Goal: Task Accomplishment & Management: Manage account settings

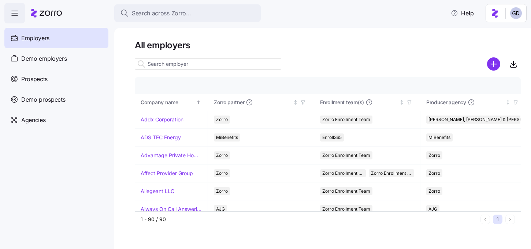
click at [306, 67] on div at bounding box center [328, 64] width 386 height 15
click at [36, 75] on span "Prospects" at bounding box center [34, 79] width 26 height 9
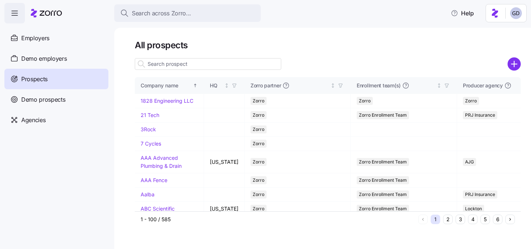
click at [184, 64] on input at bounding box center [208, 64] width 146 height 12
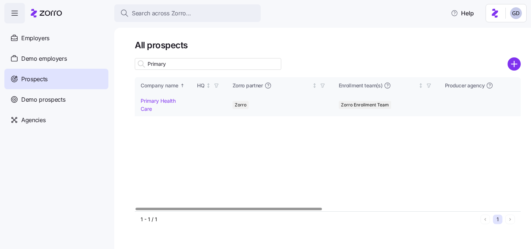
type input "Primary"
drag, startPoint x: 156, startPoint y: 100, endPoint x: 320, endPoint y: 132, distance: 166.5
click at [156, 100] on link "Primary Health Care" at bounding box center [158, 105] width 35 height 14
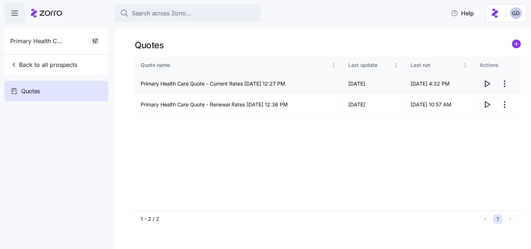
click at [487, 85] on icon "button" at bounding box center [487, 83] width 9 height 9
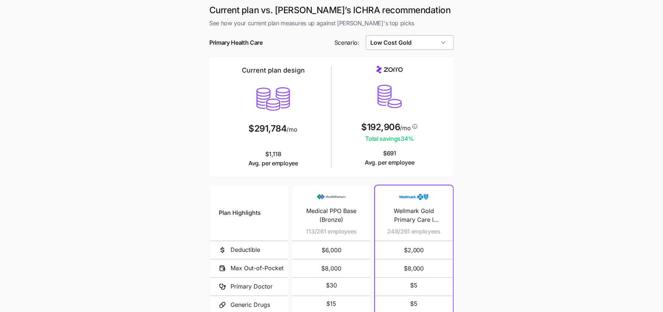
click at [415, 44] on input "Low Cost Gold" at bounding box center [410, 42] width 88 height 15
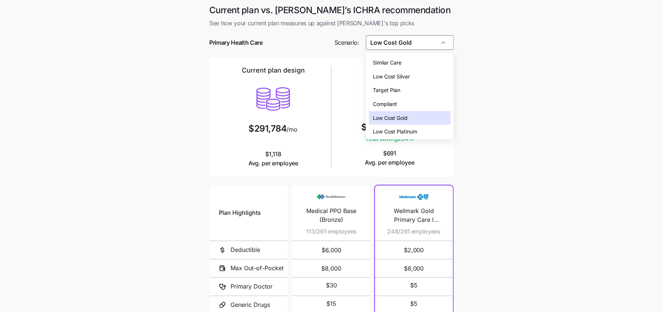
click at [399, 65] on span "Similar Care" at bounding box center [387, 63] width 29 height 8
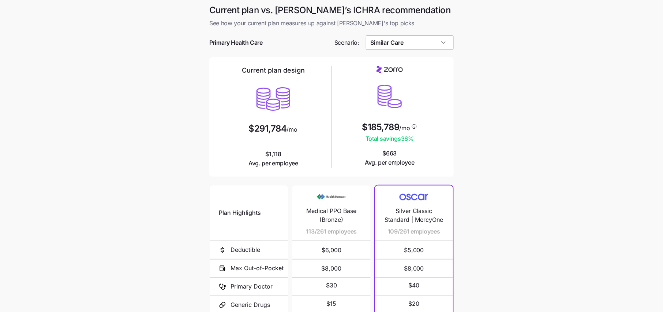
click at [424, 47] on input "Similar Care" at bounding box center [410, 42] width 88 height 15
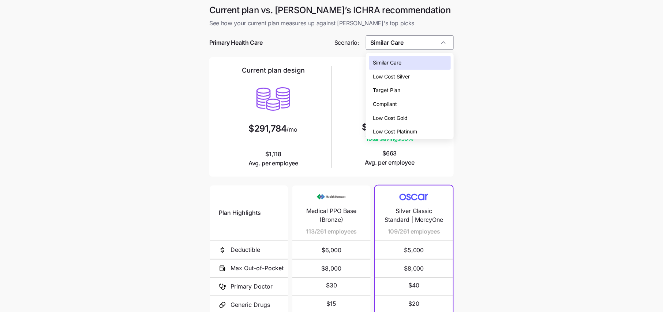
click at [404, 77] on span "Low Cost Silver" at bounding box center [391, 76] width 37 height 8
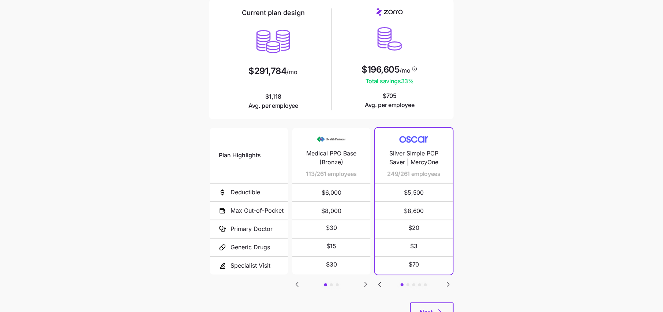
scroll to position [59, 0]
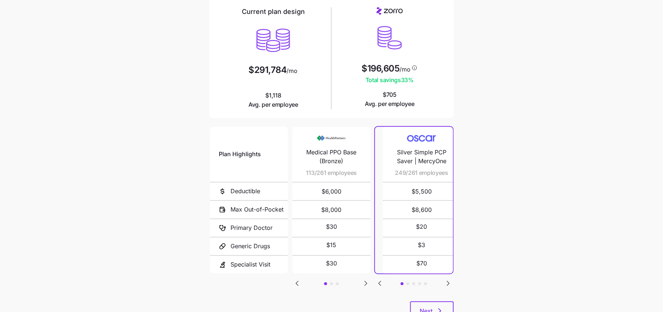
drag, startPoint x: 387, startPoint y: 173, endPoint x: 396, endPoint y: 173, distance: 8.4
click at [396, 173] on span "249/261 employees" at bounding box center [421, 172] width 53 height 9
click at [447, 281] on icon "Go to next slide" at bounding box center [448, 283] width 2 height 4
click at [448, 282] on icon "Go to next slide" at bounding box center [448, 283] width 2 height 4
click at [379, 281] on icon "Go to previous slide" at bounding box center [380, 283] width 2 height 4
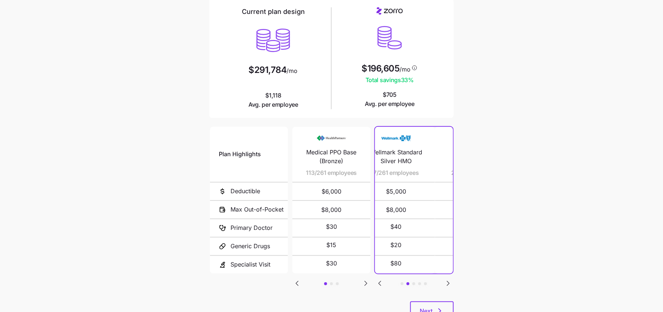
click at [379, 281] on icon "Go to previous slide" at bounding box center [380, 283] width 2 height 4
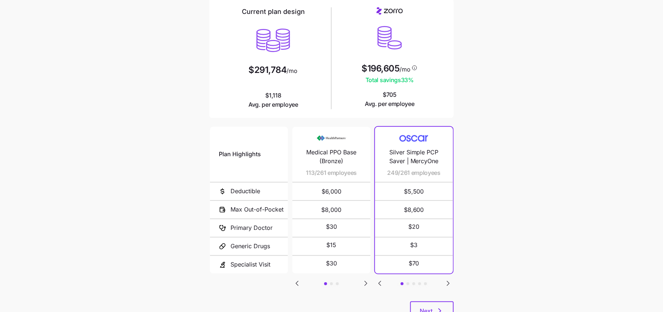
click at [366, 281] on icon "Go to next slide" at bounding box center [366, 283] width 2 height 4
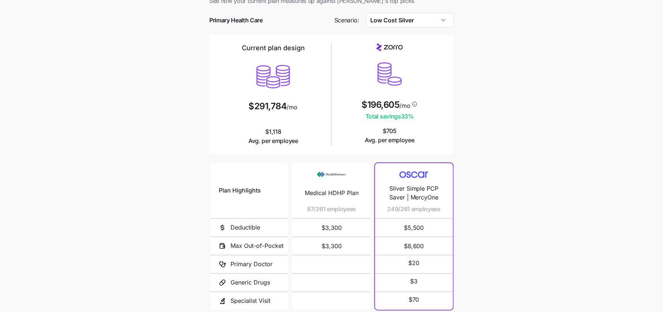
scroll to position [13, 0]
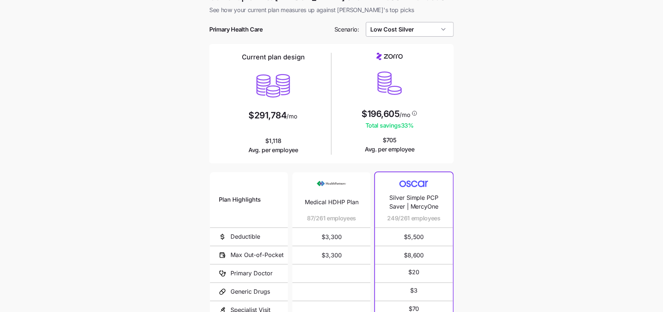
click at [403, 29] on input "Low Cost Silver" at bounding box center [410, 29] width 88 height 15
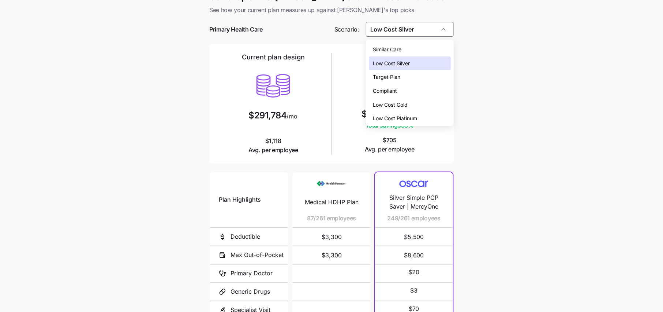
click at [405, 105] on span "Low Cost Gold" at bounding box center [390, 105] width 35 height 8
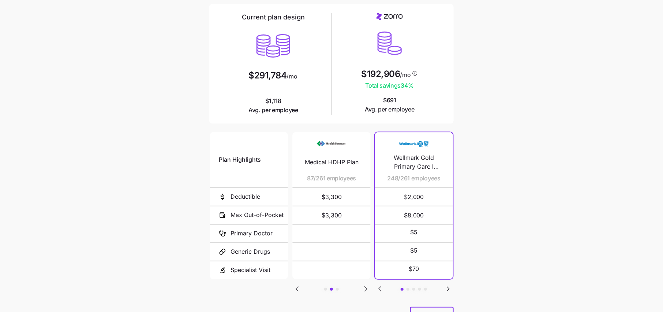
scroll to position [52, 0]
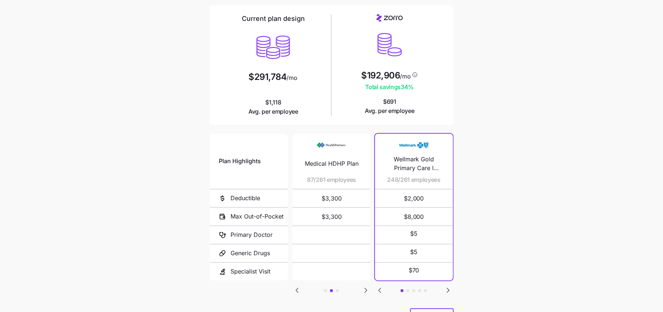
click at [447, 287] on icon "Go to next slide" at bounding box center [448, 290] width 9 height 9
click at [448, 290] on icon "Go to next slide" at bounding box center [448, 290] width 9 height 9
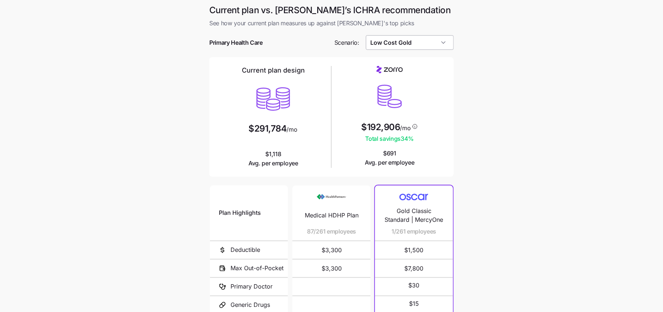
click at [419, 47] on input "Low Cost Gold" at bounding box center [410, 42] width 88 height 15
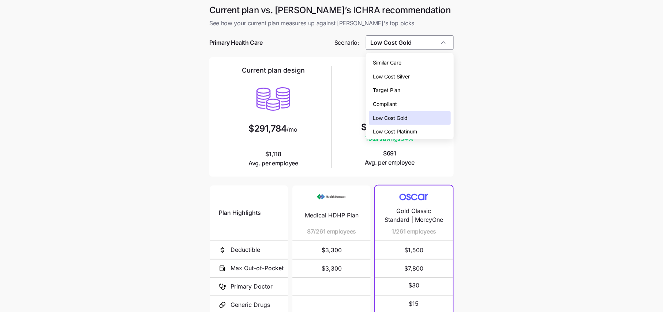
click at [397, 91] on span "Target Plan" at bounding box center [386, 90] width 27 height 8
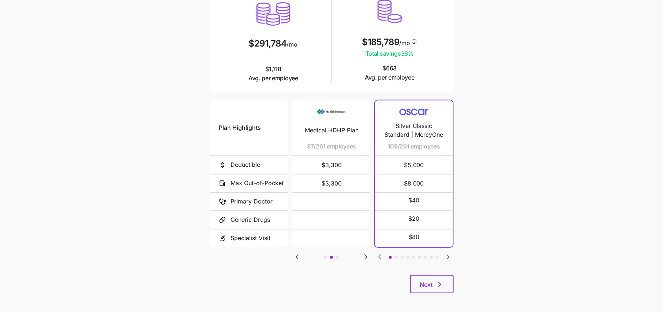
scroll to position [85, 0]
click at [379, 256] on icon "Go to previous slide" at bounding box center [380, 256] width 9 height 9
click at [458, 256] on div "Current plan vs. Zorro’s ICHRA recommendation See how your current plan measure…" at bounding box center [332, 110] width 256 height 382
click at [450, 256] on icon "Go to next slide" at bounding box center [448, 256] width 9 height 9
click at [449, 256] on icon "Go to next slide" at bounding box center [448, 256] width 9 height 9
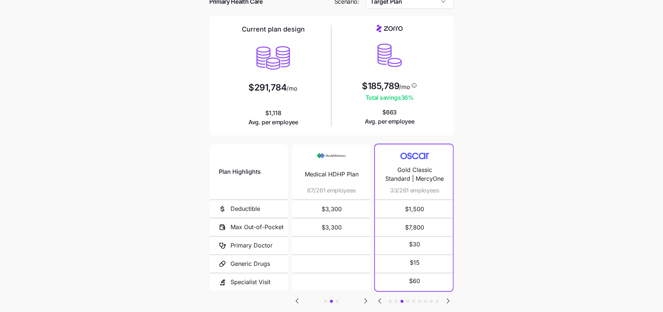
scroll to position [27, 0]
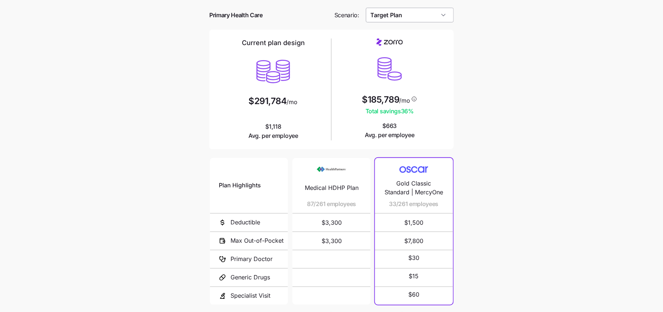
click at [421, 20] on input "Target Plan" at bounding box center [410, 15] width 88 height 15
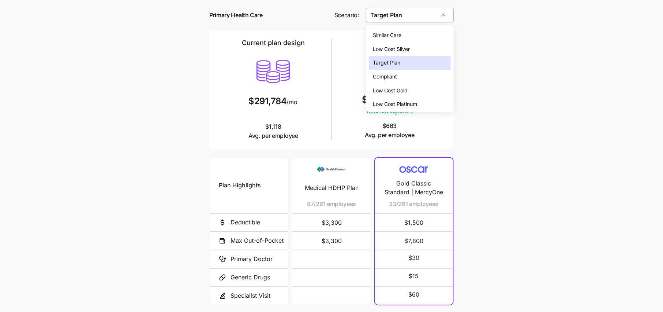
click at [401, 88] on span "Low Cost Gold" at bounding box center [390, 90] width 35 height 8
type input "Low Cost Gold"
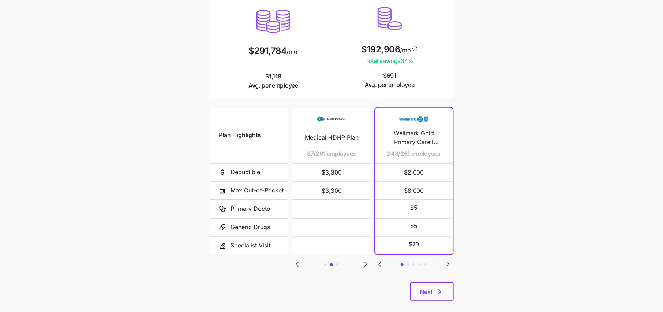
scroll to position [86, 0]
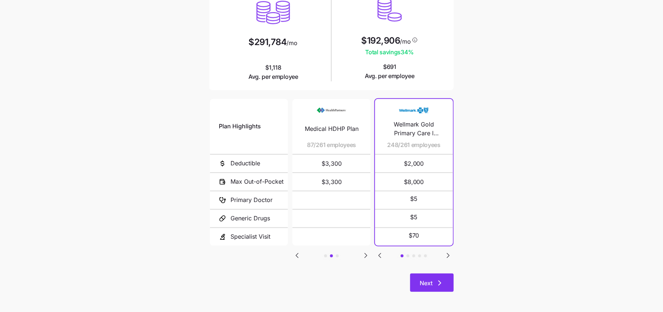
click at [436, 280] on icon "button" at bounding box center [440, 282] width 9 height 9
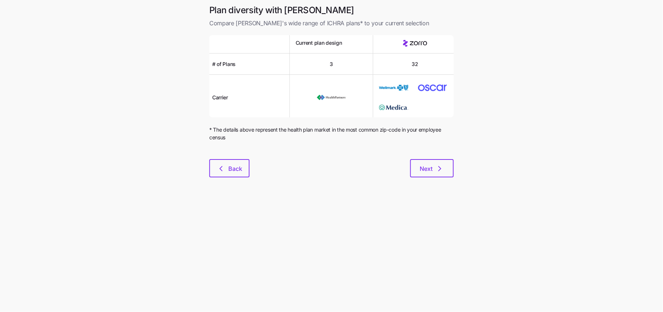
drag, startPoint x: 431, startPoint y: 170, endPoint x: 469, endPoint y: 97, distance: 81.9
click at [469, 97] on main "Plan diversity with Zorro Compare Zorro's wide range of ICHRA plans* to your cu…" at bounding box center [331, 156] width 663 height 312
click at [428, 167] on span "Next" at bounding box center [426, 168] width 13 height 9
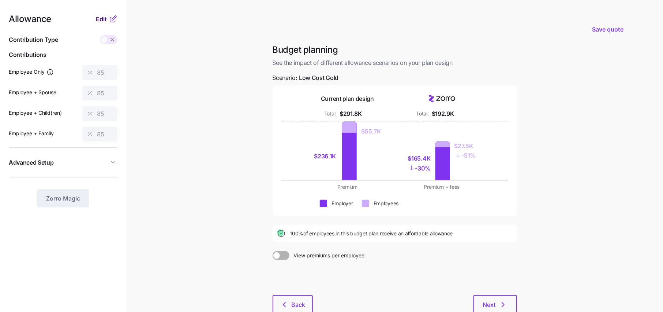
click at [105, 16] on span "Edit" at bounding box center [101, 19] width 11 height 9
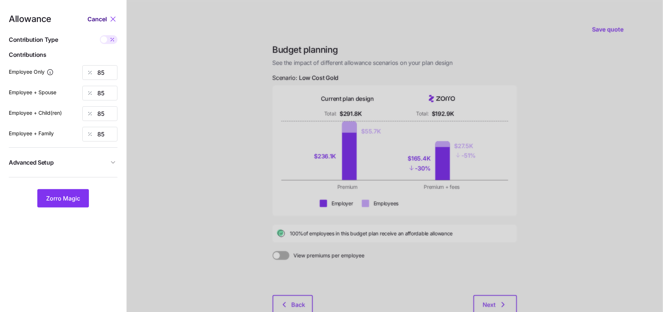
click at [101, 22] on span "Cancel" at bounding box center [97, 19] width 19 height 9
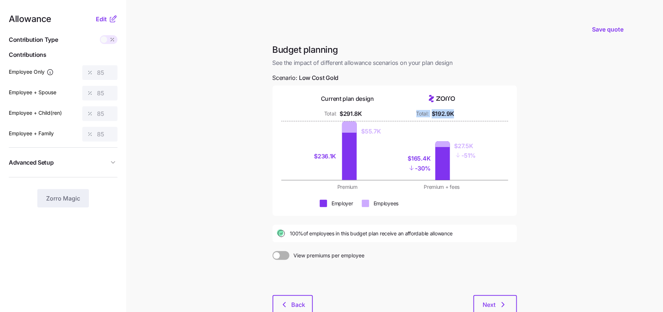
drag, startPoint x: 457, startPoint y: 114, endPoint x: 414, endPoint y: 114, distance: 42.5
click at [414, 114] on div "Total: $192.9K" at bounding box center [442, 113] width 86 height 9
click at [452, 188] on div "Premium + fees" at bounding box center [442, 186] width 86 height 7
drag, startPoint x: 335, startPoint y: 156, endPoint x: 298, endPoint y: 156, distance: 37.0
click at [298, 156] on div "$236.1K $55.7K $165.4K - 30% $27.5K - 51%" at bounding box center [395, 150] width 227 height 59
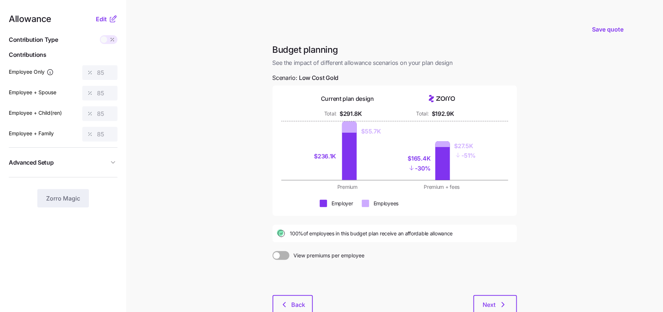
click at [395, 185] on div "Premium Premium + fees" at bounding box center [395, 186] width 227 height 7
click at [101, 18] on span "Edit" at bounding box center [101, 19] width 11 height 9
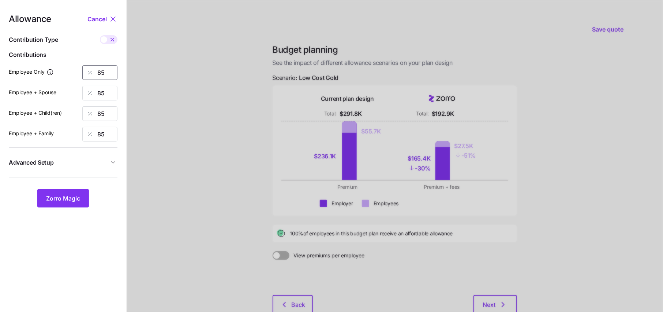
click at [109, 74] on input "85" at bounding box center [99, 72] width 35 height 15
type input "8"
type input "90"
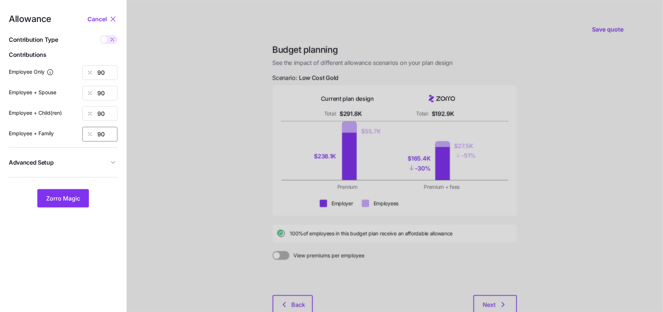
type input "90"
click at [107, 169] on button "Advanced Setup" at bounding box center [63, 162] width 109 height 18
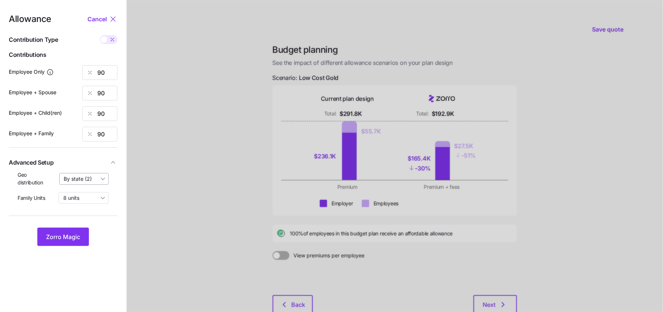
click at [87, 179] on input "By state (2)" at bounding box center [84, 179] width 50 height 12
click at [83, 216] on div "By state (2)" at bounding box center [84, 221] width 43 height 12
click at [63, 233] on span "Zorro Magic" at bounding box center [63, 236] width 34 height 9
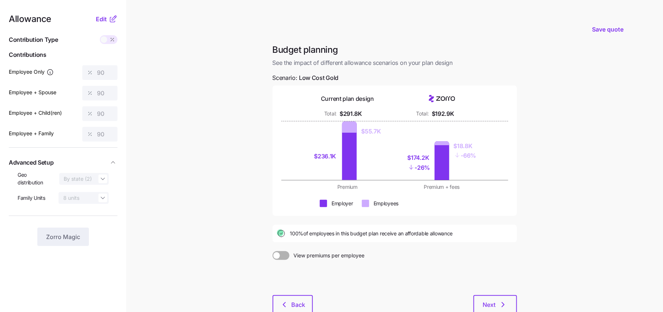
click at [117, 22] on icon at bounding box center [113, 19] width 9 height 9
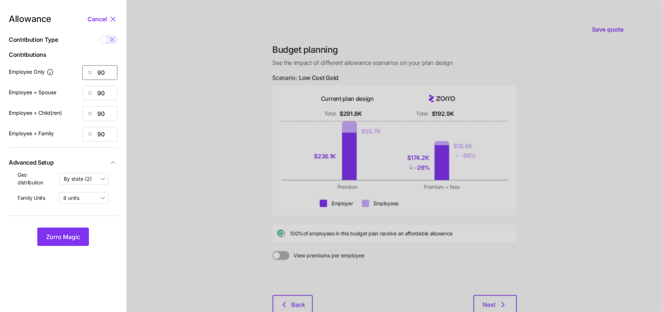
drag, startPoint x: 107, startPoint y: 74, endPoint x: 63, endPoint y: 73, distance: 44.3
click at [67, 73] on div "Employee Only 90" at bounding box center [63, 72] width 109 height 15
type input "80"
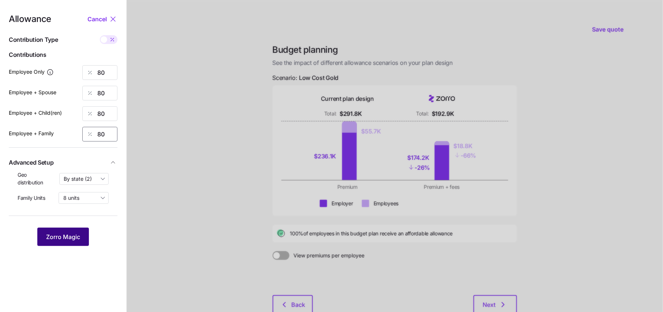
type input "80"
click at [59, 244] on button "Zorro Magic" at bounding box center [63, 236] width 52 height 18
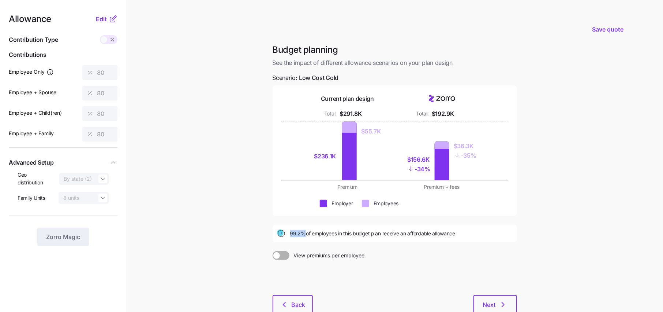
drag, startPoint x: 291, startPoint y: 233, endPoint x: 305, endPoint y: 231, distance: 14.7
click at [305, 231] on span "99.2% of employees in this budget plan receive an affordable allowance" at bounding box center [372, 233] width 165 height 7
click at [102, 16] on span "Edit" at bounding box center [101, 19] width 11 height 9
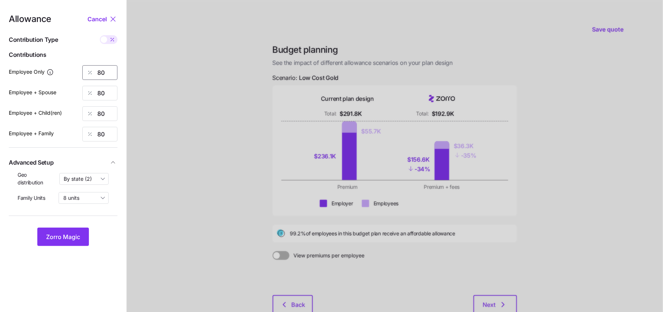
drag, startPoint x: 111, startPoint y: 73, endPoint x: 60, endPoint y: 73, distance: 51.3
click at [60, 73] on div "Employee Only 80" at bounding box center [63, 72] width 109 height 15
click at [70, 233] on span "Zorro Magic" at bounding box center [63, 236] width 34 height 9
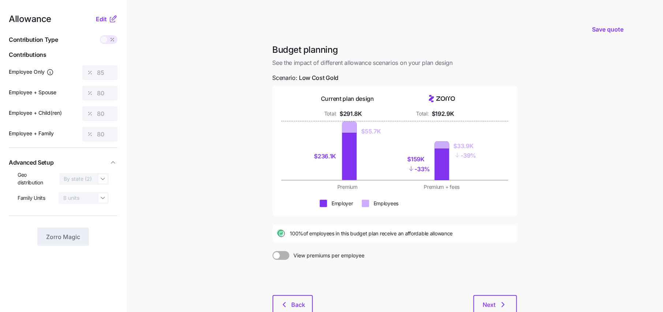
drag, startPoint x: 291, startPoint y: 233, endPoint x: 461, endPoint y: 238, distance: 170.0
click at [461, 238] on div "100% of employees in this budget plan receive an affordable allowance" at bounding box center [395, 233] width 245 height 18
click at [462, 238] on div "100% of employees in this budget plan receive an affordable allowance" at bounding box center [395, 233] width 245 height 18
click at [103, 19] on span "Edit" at bounding box center [101, 19] width 11 height 9
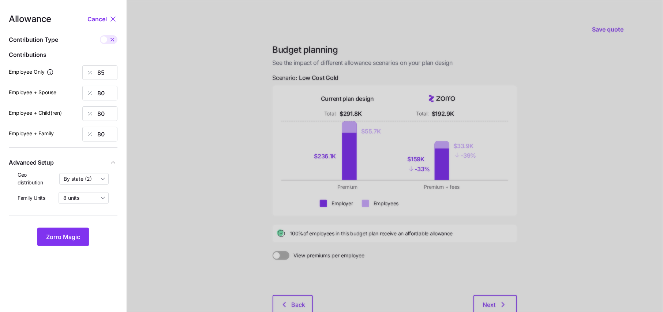
click at [104, 43] on div at bounding box center [109, 39] width 18 height 9
click at [100, 35] on input "checkbox" at bounding box center [100, 35] width 0 height 0
type input "409"
type input "770"
type input "699"
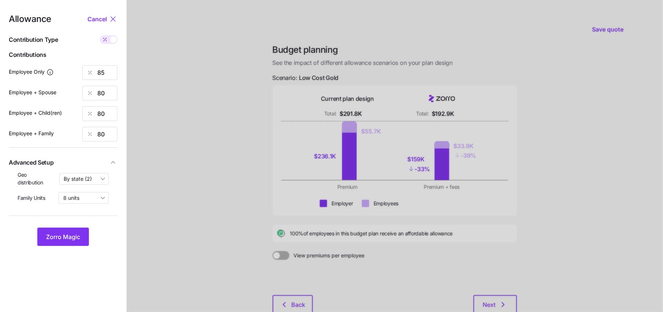
type input "1084"
click at [76, 228] on button "Zorro Magic" at bounding box center [63, 236] width 52 height 18
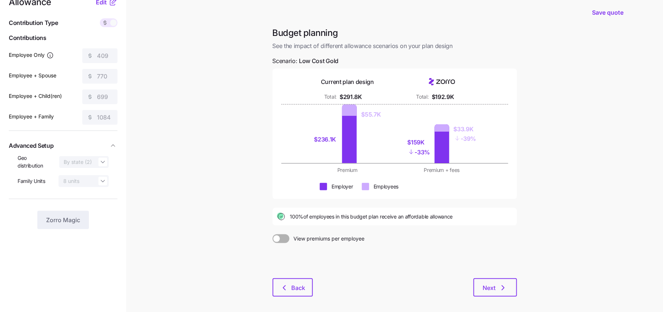
scroll to position [16, 0]
click at [498, 287] on span "Next" at bounding box center [495, 287] width 25 height 9
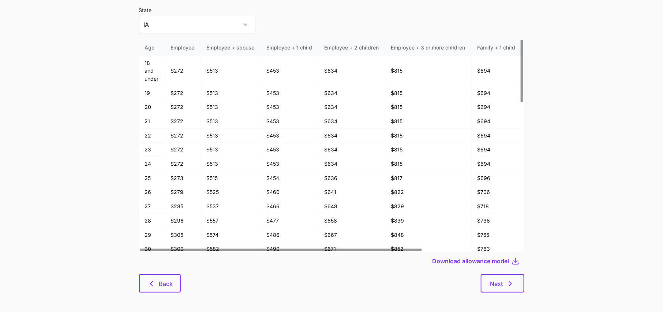
scroll to position [39, 0]
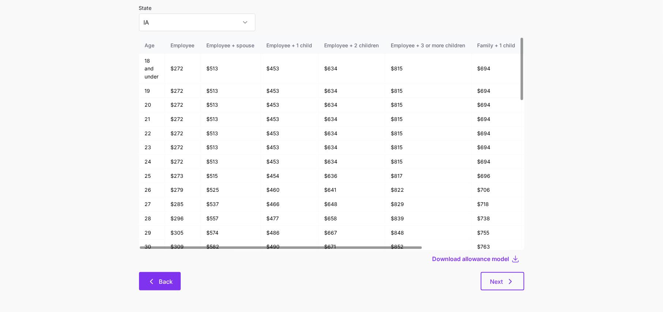
click at [150, 283] on icon "button" at bounding box center [151, 281] width 9 height 9
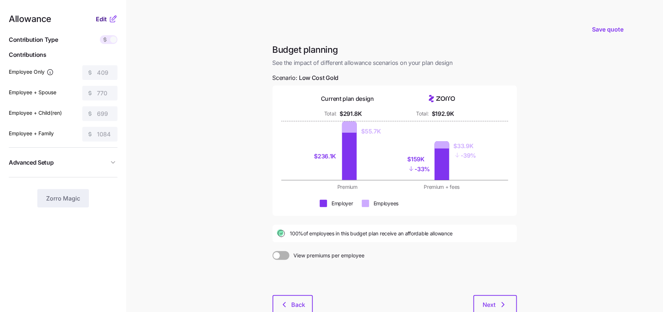
click at [108, 22] on button "Edit" at bounding box center [102, 19] width 13 height 9
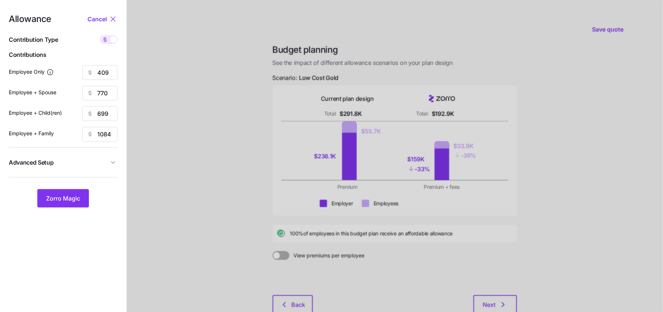
click at [110, 40] on span at bounding box center [113, 39] width 7 height 7
click at [100, 35] on input "checkbox" at bounding box center [100, 35] width 0 height 0
type input "85"
type input "80"
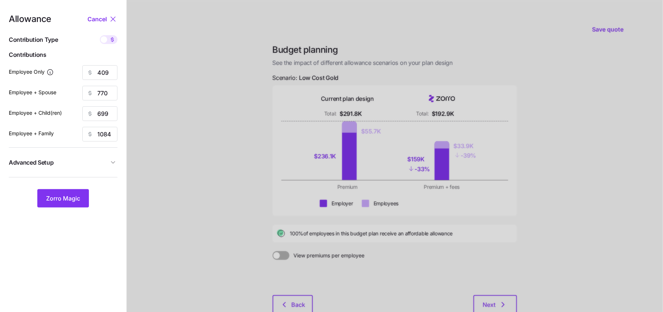
type input "80"
drag, startPoint x: 110, startPoint y: 73, endPoint x: 92, endPoint y: 73, distance: 18.7
click at [92, 73] on div "85" at bounding box center [99, 72] width 35 height 15
type input "80"
click at [75, 201] on span "Zorro Magic" at bounding box center [63, 198] width 34 height 9
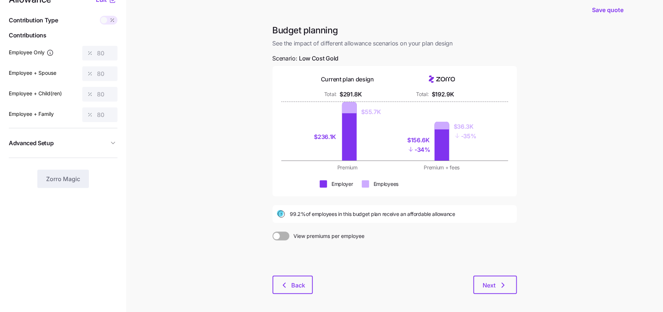
scroll to position [23, 0]
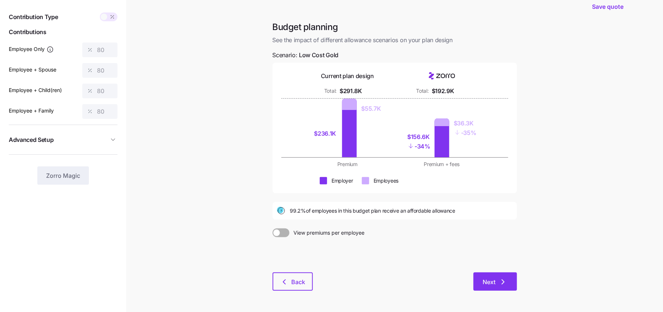
click at [499, 280] on icon "button" at bounding box center [503, 281] width 9 height 9
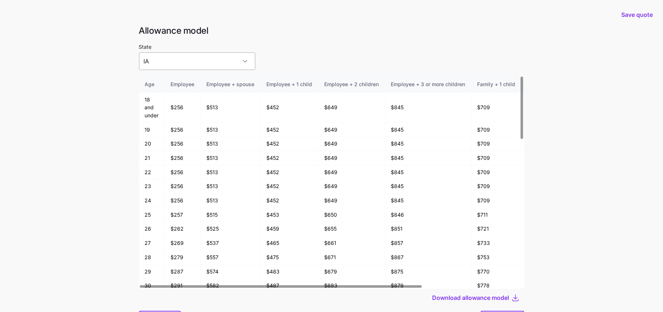
click at [186, 60] on input "IA" at bounding box center [197, 61] width 116 height 18
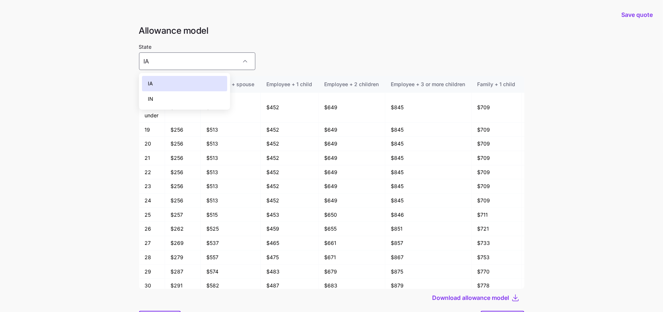
click at [166, 101] on div "IN" at bounding box center [184, 98] width 85 height 15
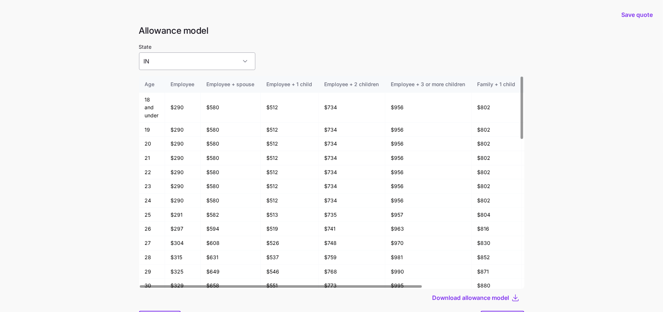
click at [169, 63] on input "IN" at bounding box center [197, 61] width 116 height 18
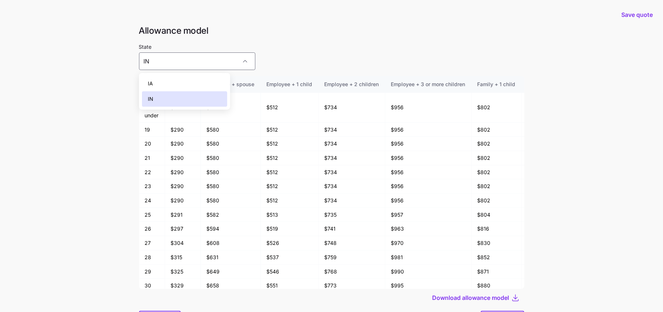
click at [169, 80] on div "IA" at bounding box center [184, 83] width 85 height 15
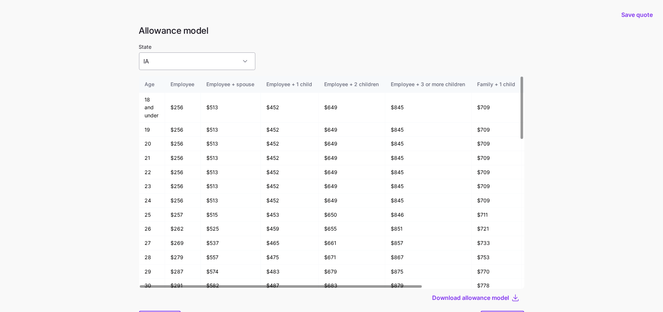
click at [195, 56] on input "IA" at bounding box center [197, 61] width 116 height 18
click at [160, 102] on div "IN" at bounding box center [184, 98] width 85 height 15
drag, startPoint x: 171, startPoint y: 129, endPoint x: 188, endPoint y: 129, distance: 16.8
click at [188, 129] on td "$290" at bounding box center [183, 130] width 36 height 14
click at [117, 155] on main "Save quote Allowance model State IN Age Employee Employee + spouse Employee + 1…" at bounding box center [331, 175] width 663 height 351
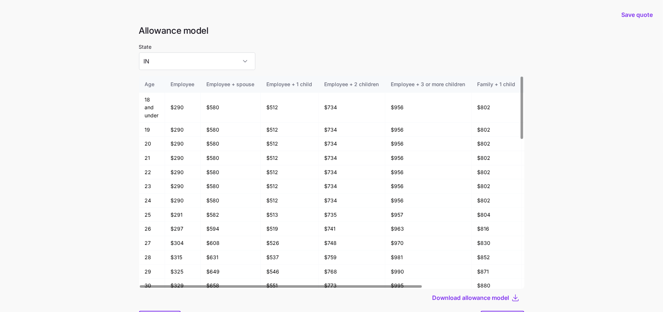
scroll to position [39, 0]
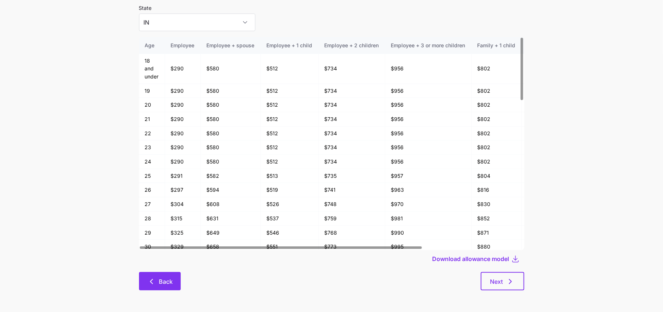
click at [163, 275] on button "Back" at bounding box center [160, 281] width 42 height 18
type input "IA"
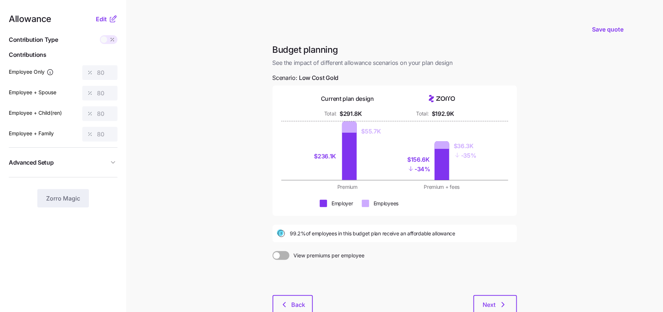
click at [109, 19] on icon at bounding box center [113, 19] width 9 height 9
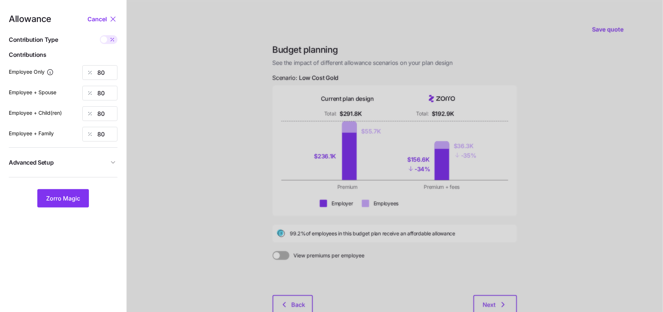
click at [109, 39] on icon at bounding box center [112, 40] width 6 height 6
click at [100, 35] on input "checkbox" at bounding box center [100, 35] width 0 height 0
type input "385"
type input "770"
type input "699"
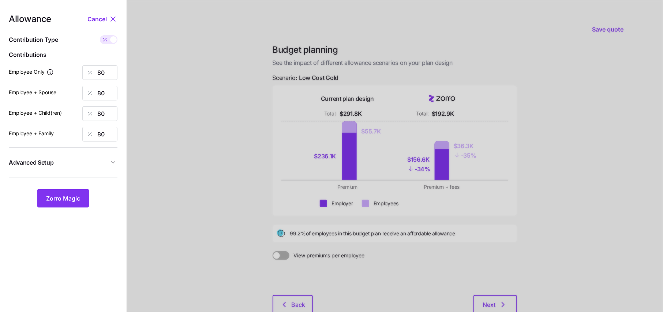
type input "1084"
click at [112, 40] on span at bounding box center [113, 39] width 7 height 7
click at [100, 35] on input "checkbox" at bounding box center [100, 35] width 0 height 0
type input "80"
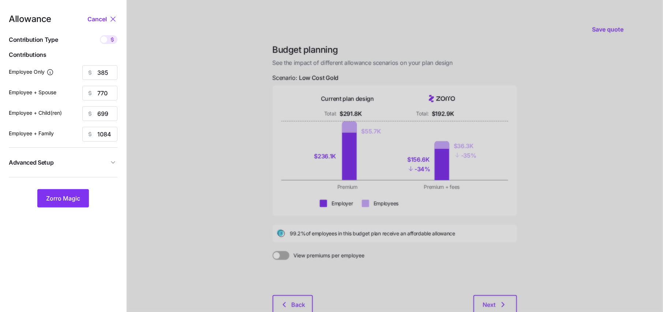
type input "80"
drag, startPoint x: 111, startPoint y: 70, endPoint x: 104, endPoint y: 70, distance: 7.0
click at [111, 70] on input "80" at bounding box center [99, 72] width 35 height 15
type input "8"
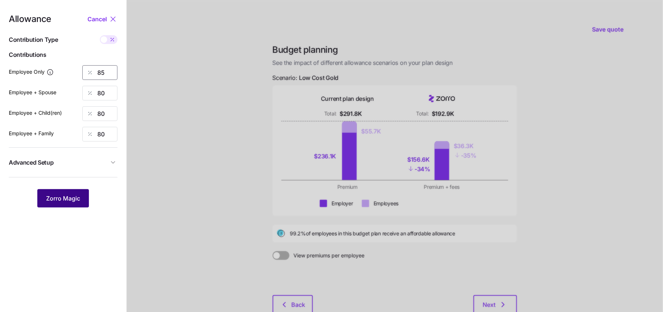
type input "85"
click at [71, 195] on span "Zorro Magic" at bounding box center [63, 198] width 34 height 9
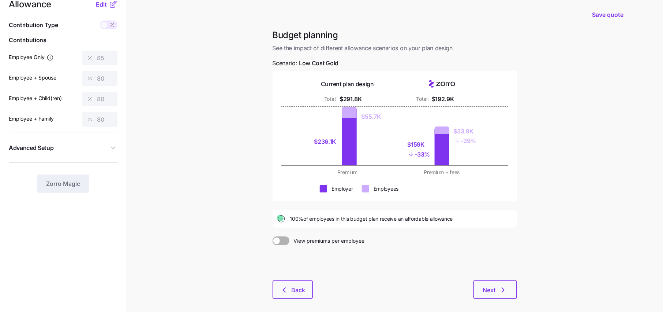
scroll to position [15, 0]
click at [495, 289] on span "Next" at bounding box center [489, 288] width 13 height 9
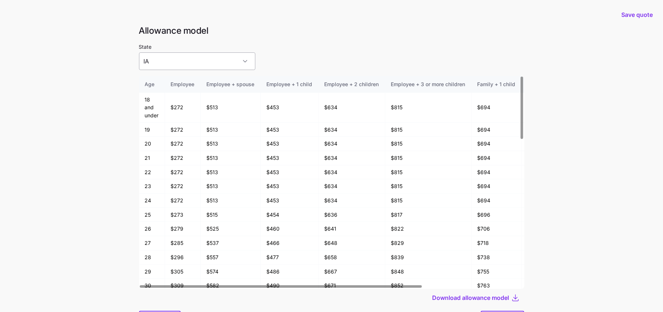
click at [192, 61] on input "IA" at bounding box center [197, 61] width 116 height 18
click at [175, 84] on div "IA" at bounding box center [184, 83] width 85 height 15
drag, startPoint x: 184, startPoint y: 145, endPoint x: 166, endPoint y: 145, distance: 17.9
click at [166, 145] on td "$272" at bounding box center [183, 144] width 36 height 14
click at [186, 64] on input "IA" at bounding box center [197, 61] width 116 height 18
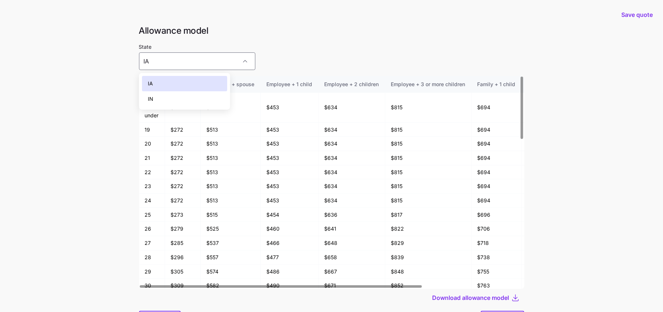
click at [171, 101] on div "IN" at bounding box center [184, 98] width 85 height 15
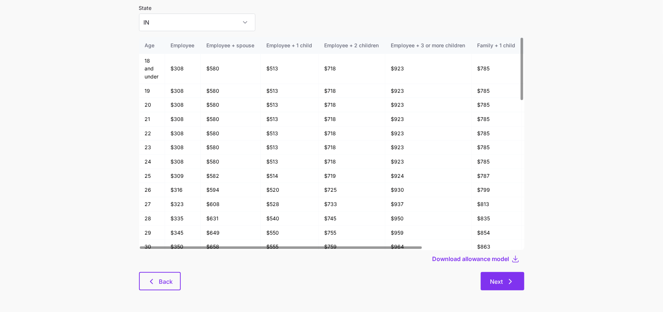
click at [501, 282] on span "Next" at bounding box center [497, 281] width 13 height 9
type input "IA"
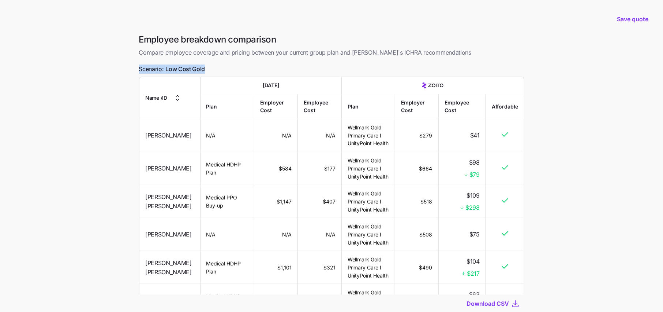
drag, startPoint x: 207, startPoint y: 68, endPoint x: 130, endPoint y: 68, distance: 77.3
click at [130, 68] on main "Save quote Employee breakdown comparison Compare employee coverage and pricing …" at bounding box center [331, 180] width 663 height 361
click at [234, 67] on div "Employee breakdown comparison Compare employee coverage and pricing between you…" at bounding box center [331, 191] width 397 height 314
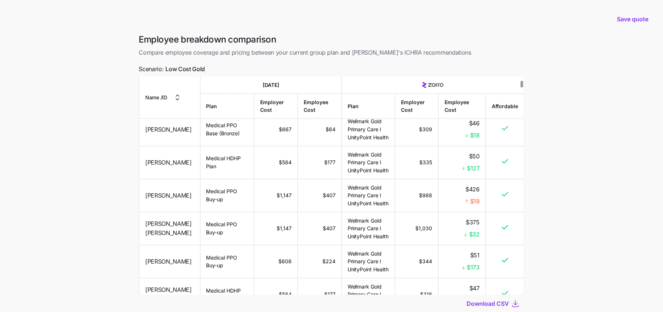
scroll to position [204, 0]
drag, startPoint x: 481, startPoint y: 201, endPoint x: 461, endPoint y: 184, distance: 26.8
click at [461, 184] on td "$426 $19" at bounding box center [462, 194] width 47 height 33
click at [377, 196] on td "Wellmark Gold Primary Care l UnityPoint Health" at bounding box center [368, 194] width 53 height 33
drag, startPoint x: 387, startPoint y: 199, endPoint x: 340, endPoint y: 187, distance: 48.4
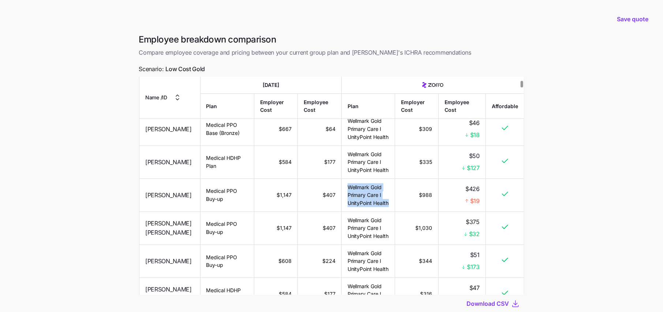
click at [342, 187] on td "Wellmark Gold Primary Care l UnityPoint Health" at bounding box center [368, 194] width 53 height 33
click at [382, 198] on td "Wellmark Gold Primary Care l UnityPoint Health" at bounding box center [368, 194] width 53 height 33
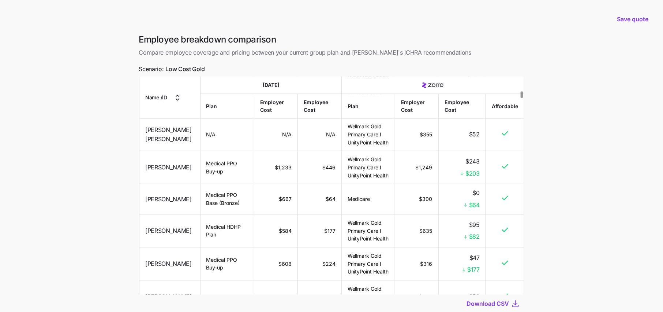
scroll to position [823, 0]
drag, startPoint x: 480, startPoint y: 170, endPoint x: 451, endPoint y: 170, distance: 28.6
click at [451, 170] on div "$203" at bounding box center [462, 172] width 35 height 9
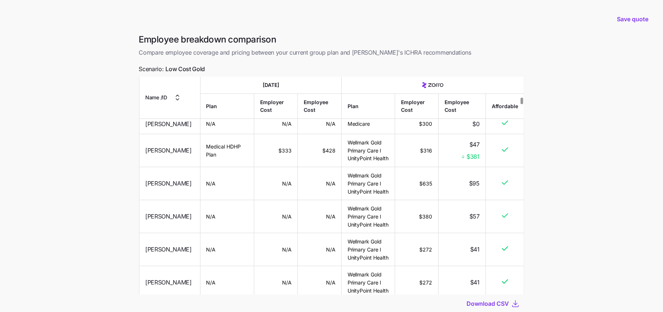
scroll to position [1186, 0]
drag, startPoint x: 483, startPoint y: 162, endPoint x: 448, endPoint y: 162, distance: 35.2
click at [448, 162] on td "$47 $381" at bounding box center [462, 150] width 47 height 33
click at [464, 176] on td "$95" at bounding box center [462, 183] width 47 height 33
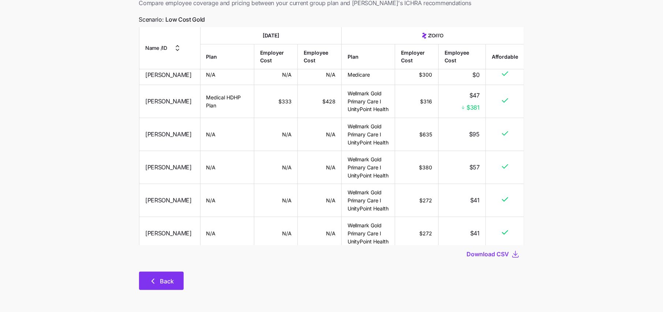
click at [166, 282] on span "Back" at bounding box center [167, 280] width 14 height 9
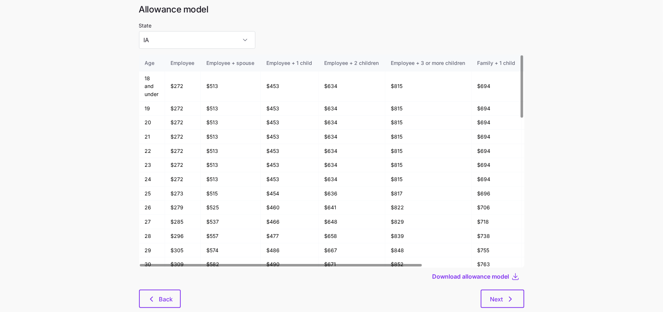
scroll to position [39, 0]
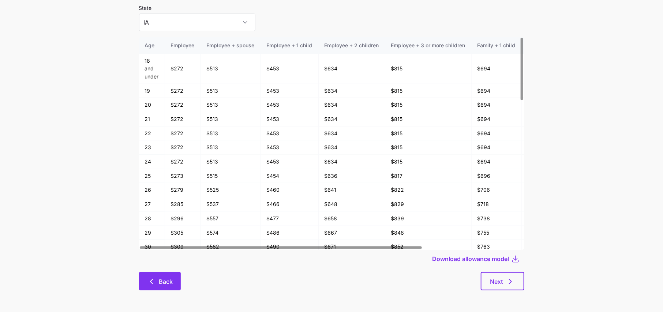
click at [157, 275] on button "Back" at bounding box center [160, 281] width 42 height 18
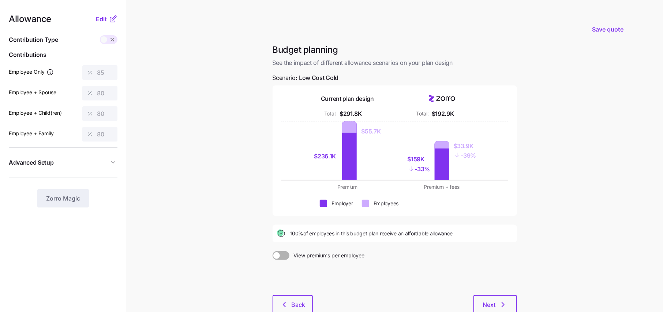
click at [112, 17] on icon at bounding box center [113, 19] width 9 height 9
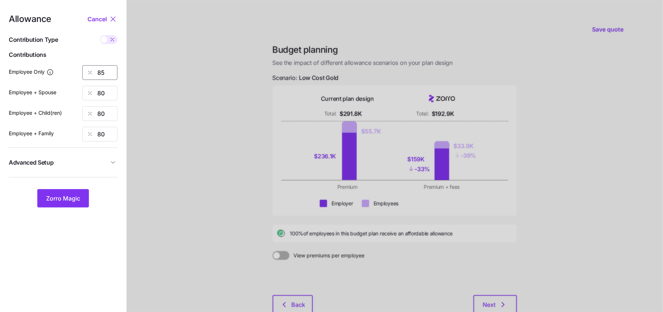
click at [111, 69] on input "85" at bounding box center [99, 72] width 35 height 15
type input "80"
click at [70, 193] on button "Zorro Magic" at bounding box center [63, 198] width 52 height 18
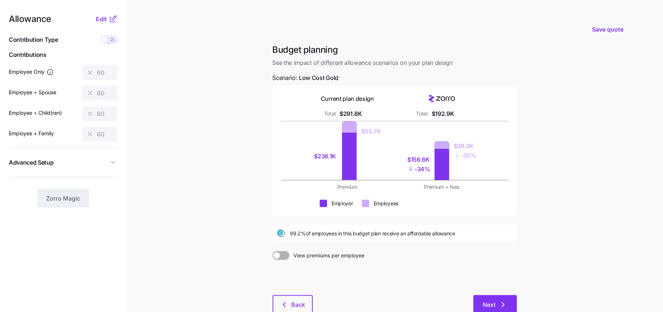
click at [494, 298] on button "Next" at bounding box center [496, 304] width 44 height 18
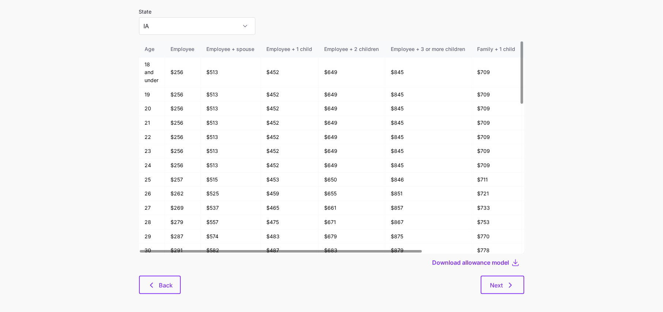
scroll to position [39, 0]
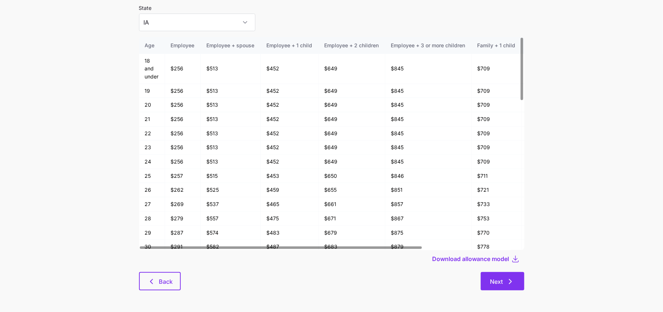
click at [510, 284] on icon "button" at bounding box center [510, 281] width 9 height 9
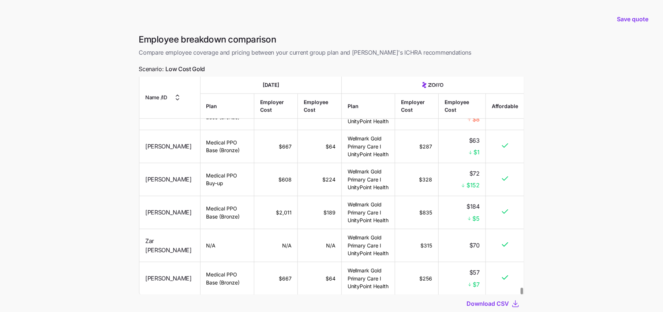
scroll to position [49, 0]
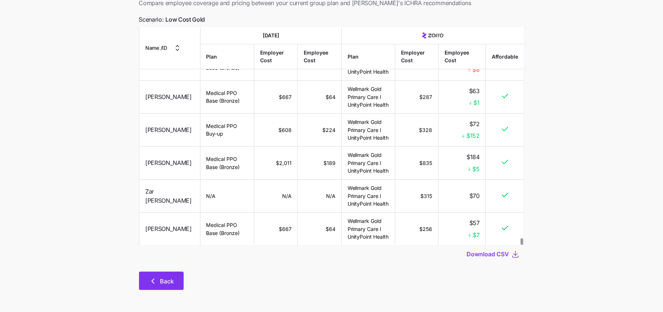
click at [170, 289] on button "Back" at bounding box center [161, 280] width 45 height 18
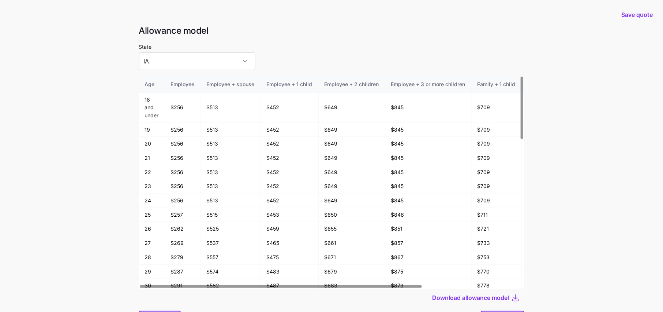
scroll to position [39, 0]
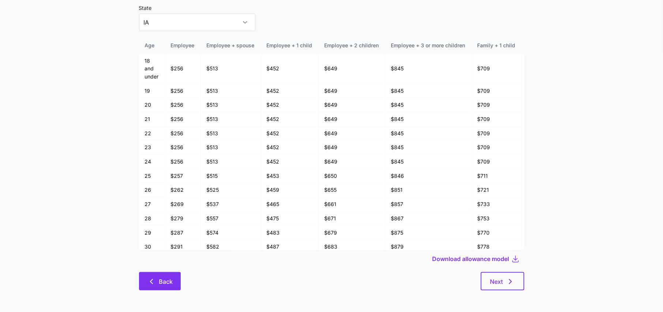
click at [160, 276] on button "Back" at bounding box center [160, 281] width 42 height 18
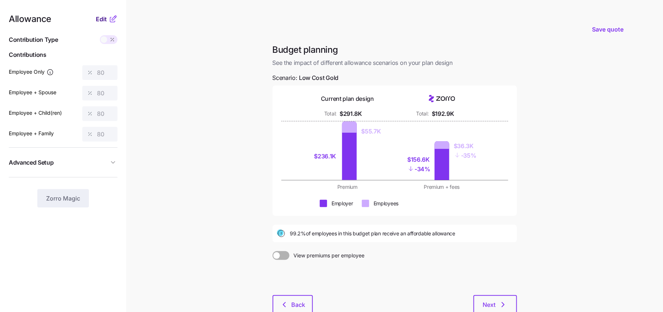
click at [107, 18] on button "Edit" at bounding box center [102, 19] width 13 height 9
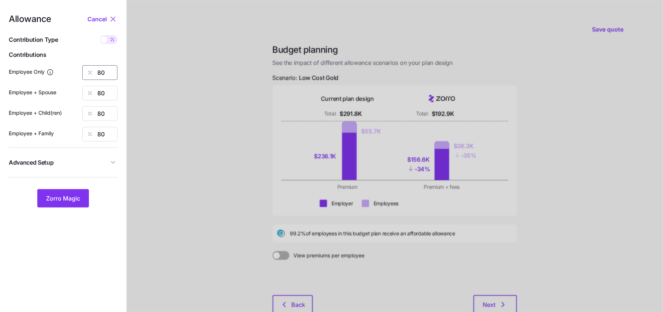
click at [109, 74] on input "80" at bounding box center [99, 72] width 35 height 15
type input "85"
click at [106, 92] on input "80" at bounding box center [99, 93] width 35 height 15
type input "85"
click at [109, 117] on input "80" at bounding box center [99, 113] width 35 height 15
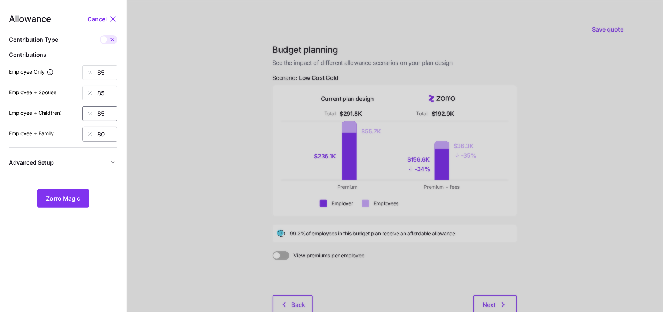
type input "85"
click at [110, 139] on input "80" at bounding box center [99, 134] width 35 height 15
type input "85"
click at [114, 164] on icon "button" at bounding box center [112, 162] width 7 height 7
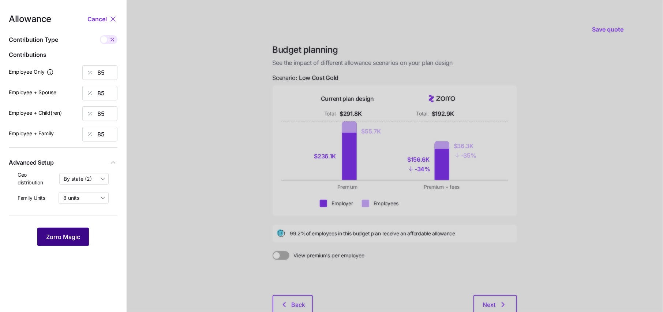
click at [71, 236] on span "Zorro Magic" at bounding box center [63, 236] width 34 height 9
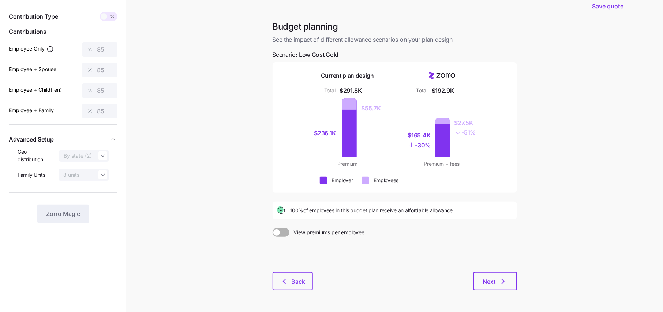
scroll to position [35, 0]
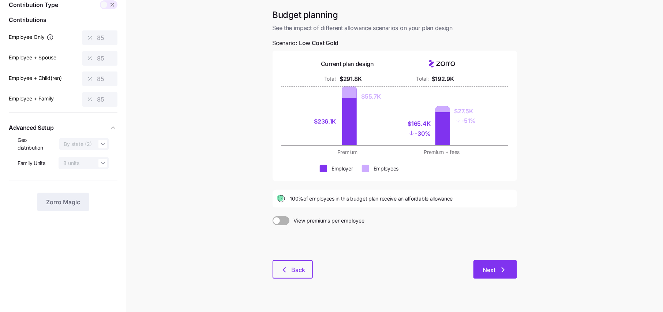
click at [504, 272] on icon "button" at bounding box center [503, 269] width 9 height 9
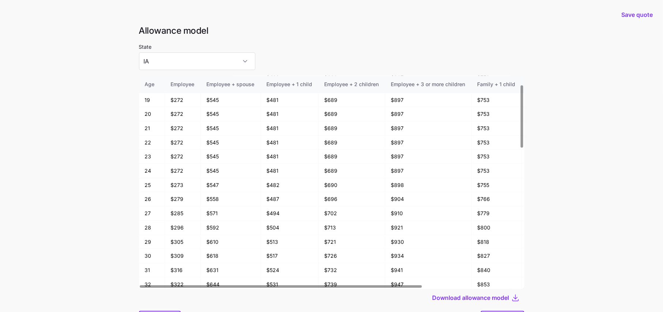
scroll to position [39, 0]
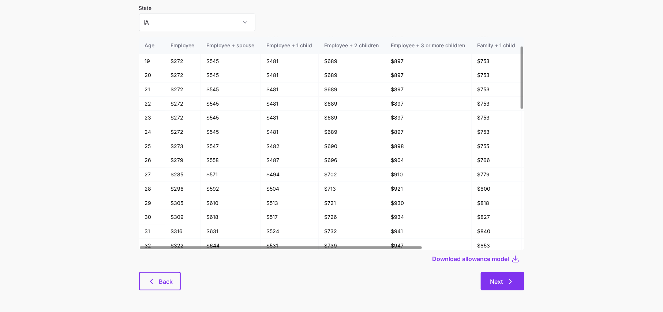
click at [500, 281] on span "Next" at bounding box center [497, 281] width 13 height 9
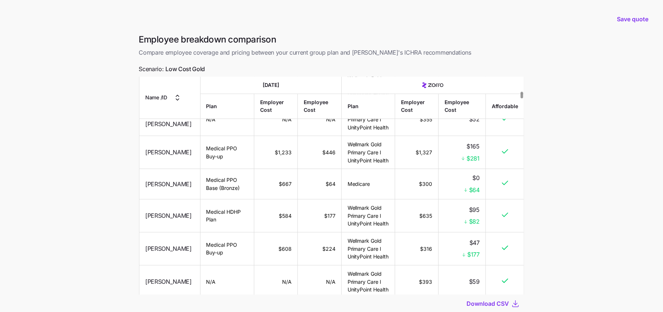
scroll to position [840, 0]
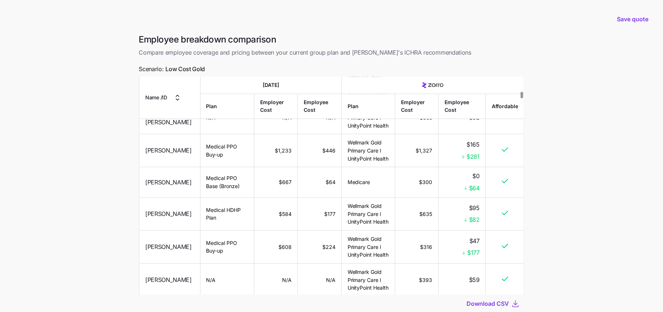
click at [544, 60] on main "Save quote Employee breakdown comparison Compare employee coverage and pricing …" at bounding box center [331, 180] width 663 height 361
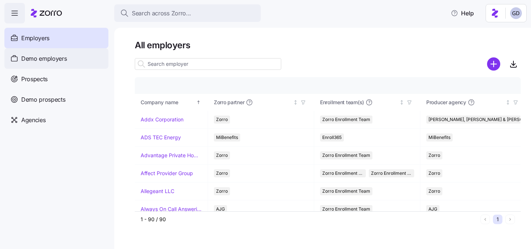
click at [43, 56] on span "Demo employers" at bounding box center [44, 58] width 46 height 9
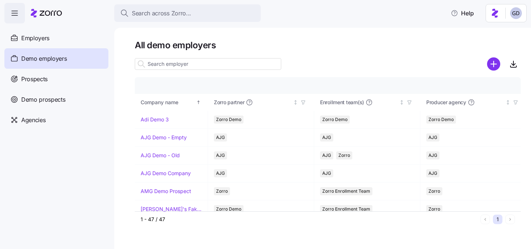
click at [187, 64] on input at bounding box center [208, 64] width 146 height 12
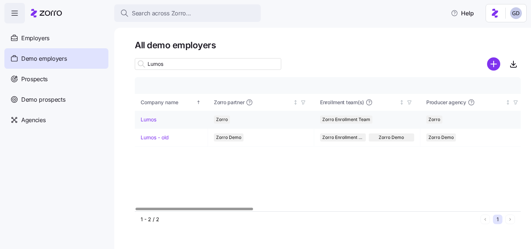
type input "Lumos"
click at [148, 120] on link "Lumos" at bounding box center [149, 119] width 16 height 7
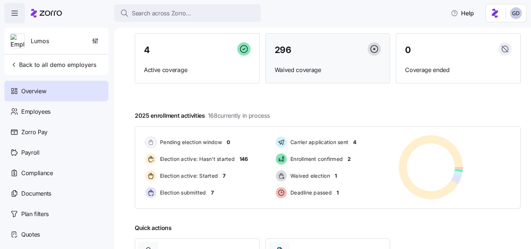
scroll to position [57, 0]
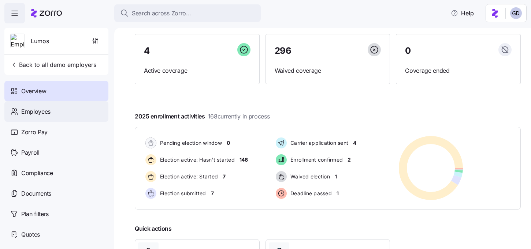
click at [38, 109] on span "Employees" at bounding box center [35, 111] width 29 height 9
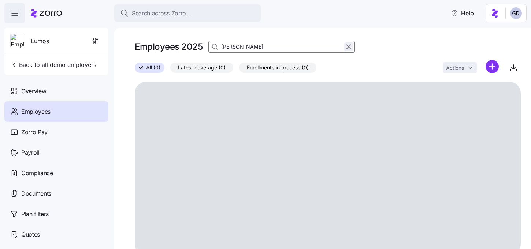
click at [349, 48] on icon "button" at bounding box center [349, 46] width 8 height 9
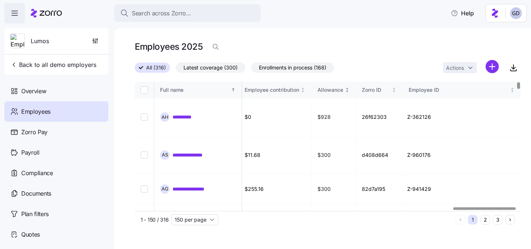
scroll to position [0, 1962]
click at [215, 49] on icon "button" at bounding box center [215, 46] width 7 height 7
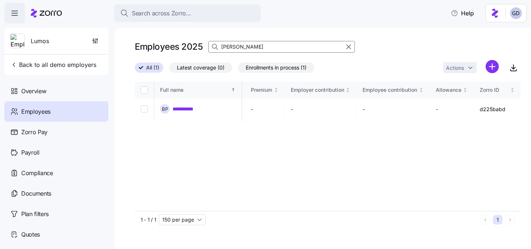
scroll to position [0, 1728]
type input "Brock"
click at [186, 108] on link "**********" at bounding box center [187, 108] width 30 height 7
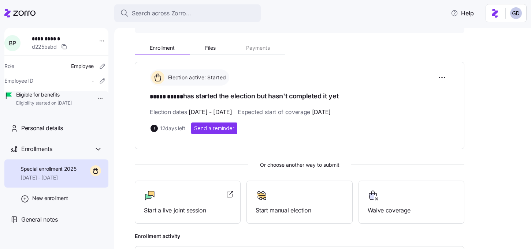
scroll to position [76, 0]
drag, startPoint x: 188, startPoint y: 128, endPoint x: 149, endPoint y: 127, distance: 39.2
click at [148, 127] on div "Election active: Started ***** ***** has started the election but hasn't comple…" at bounding box center [300, 106] width 330 height 88
click at [182, 141] on div "Election active: Started ***** ***** has started the election but hasn't comple…" at bounding box center [300, 106] width 330 height 88
click at [192, 198] on div at bounding box center [188, 196] width 88 height 12
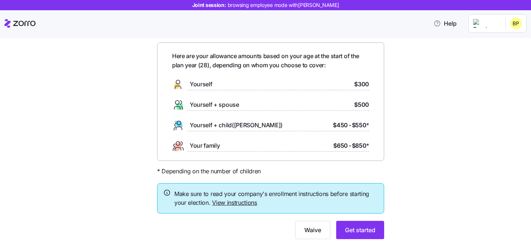
scroll to position [27, 0]
drag, startPoint x: 208, startPoint y: 65, endPoint x: 193, endPoint y: 65, distance: 14.6
click at [194, 65] on span "Here are your allowance amounts based on your age at the start of the plan year…" at bounding box center [270, 61] width 197 height 18
click at [224, 69] on span "Here are your allowance amounts based on your age at the start of the plan year…" at bounding box center [270, 61] width 197 height 18
drag, startPoint x: 370, startPoint y: 85, endPoint x: 297, endPoint y: 85, distance: 72.9
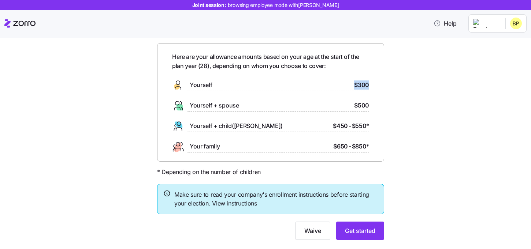
click at [297, 85] on div "Here are your allowance amounts based on your age at the start of the plan year…" at bounding box center [270, 102] width 227 height 119
drag, startPoint x: 376, startPoint y: 105, endPoint x: 315, endPoint y: 105, distance: 61.1
click at [315, 105] on div "Here are your allowance amounts based on your age at the start of the plan year…" at bounding box center [270, 102] width 227 height 119
drag, startPoint x: 371, startPoint y: 126, endPoint x: 316, endPoint y: 125, distance: 54.9
click at [316, 125] on div "Here are your allowance amounts based on your age at the start of the plan year…" at bounding box center [270, 102] width 227 height 119
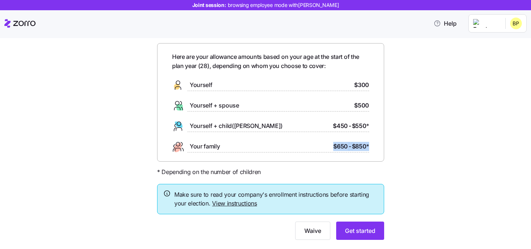
drag, startPoint x: 370, startPoint y: 145, endPoint x: 290, endPoint y: 145, distance: 79.8
click at [295, 145] on div "Here are your allowance amounts based on your age at the start of the plan year…" at bounding box center [270, 102] width 227 height 119
click at [362, 232] on span "Get started" at bounding box center [360, 231] width 30 height 9
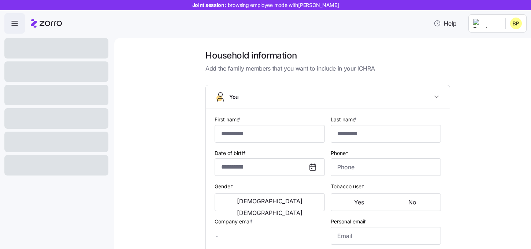
type input "*****"
type input "[EMAIL_ADDRESS][DOMAIN_NAME]"
type input "**********"
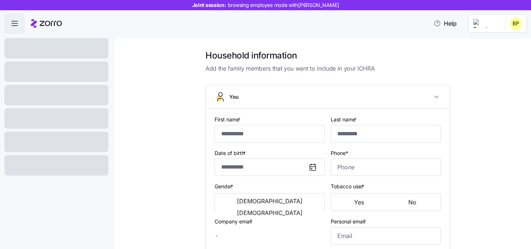
checkbox input "true"
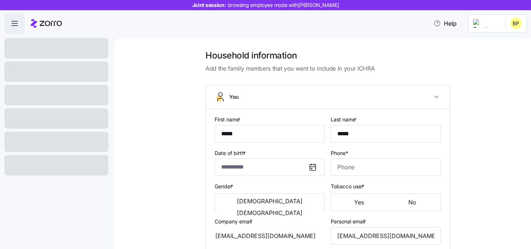
type input "**********"
type input "[PHONE_NUMBER]"
type input "[DEMOGRAPHIC_DATA] citizen"
type input "Single"
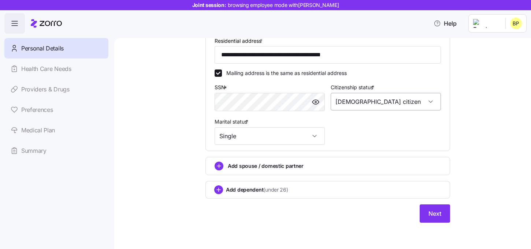
scroll to position [215, 0]
click at [426, 215] on button "Next" at bounding box center [435, 214] width 30 height 18
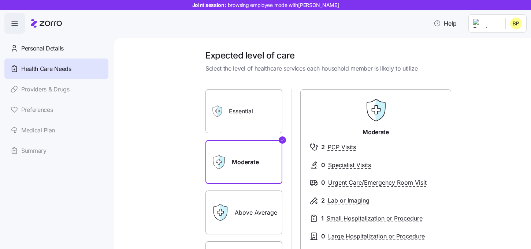
click at [265, 101] on label "Essential" at bounding box center [243, 111] width 77 height 44
click at [0, 0] on input "Essential" at bounding box center [0, 0] width 0 height 0
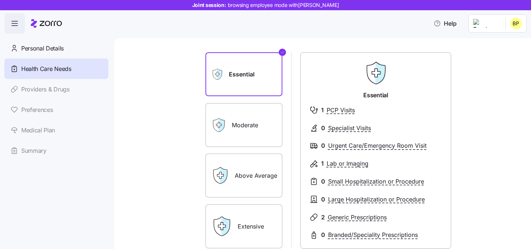
scroll to position [38, 0]
click at [261, 181] on label "Above Average" at bounding box center [243, 175] width 77 height 44
click at [0, 0] on input "Above Average" at bounding box center [0, 0] width 0 height 0
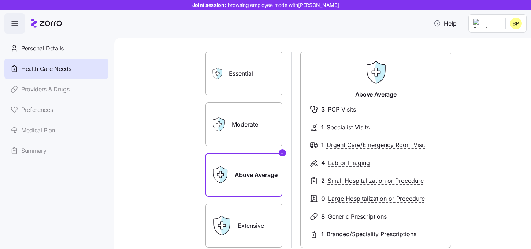
scroll to position [96, 0]
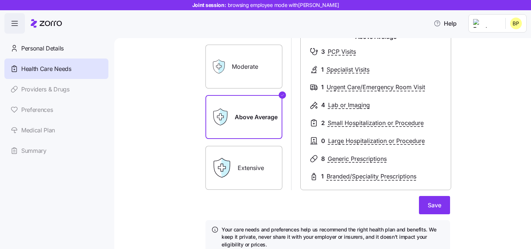
click at [245, 175] on label "Extensive" at bounding box center [243, 168] width 77 height 44
click at [0, 0] on input "Extensive" at bounding box center [0, 0] width 0 height 0
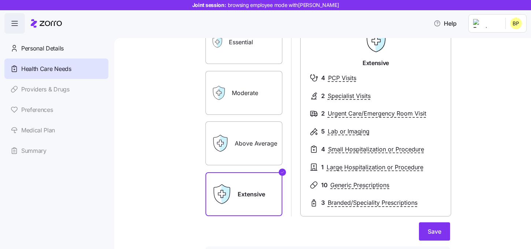
scroll to position [66, 0]
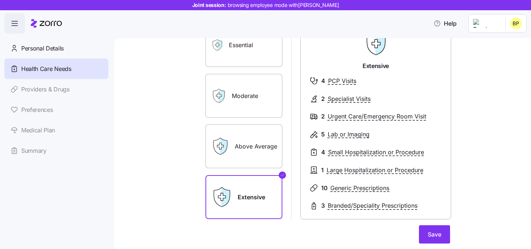
click at [252, 141] on label "Above Average" at bounding box center [243, 146] width 77 height 44
click at [0, 0] on input "Above Average" at bounding box center [0, 0] width 0 height 0
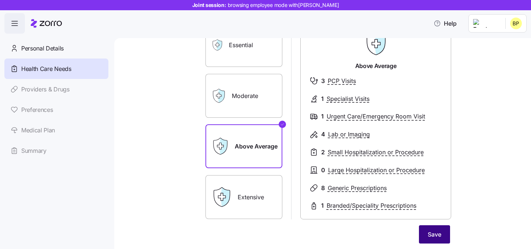
click at [429, 227] on button "Save" at bounding box center [434, 235] width 31 height 18
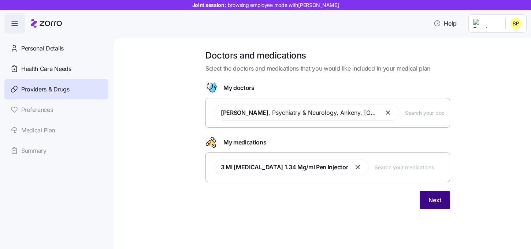
click at [420, 204] on button "Next" at bounding box center [435, 200] width 30 height 18
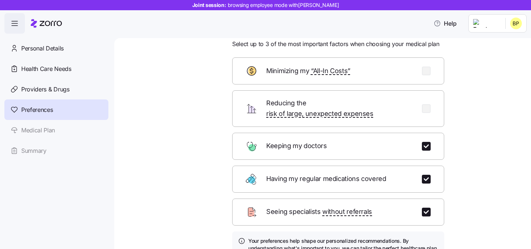
scroll to position [31, 0]
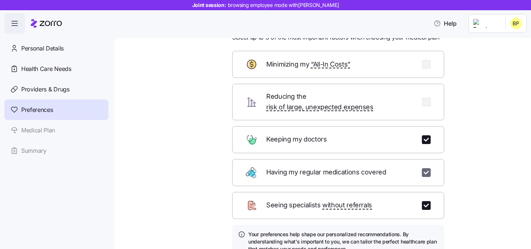
click at [425, 168] on input "checkbox" at bounding box center [426, 172] width 9 height 9
checkbox input "false"
click at [425, 201] on input "checkbox" at bounding box center [426, 205] width 9 height 9
checkbox input "false"
click at [427, 98] on input "checkbox" at bounding box center [426, 102] width 9 height 9
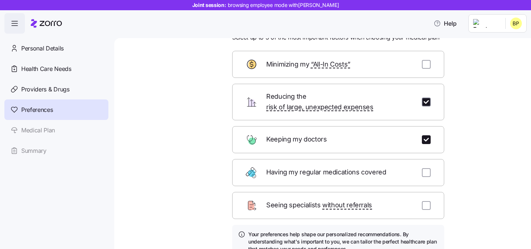
checkbox input "true"
click at [424, 64] on input "checkbox" at bounding box center [426, 64] width 9 height 9
click at [426, 63] on input "checkbox" at bounding box center [426, 64] width 9 height 9
checkbox input "false"
click at [426, 99] on input "checkbox" at bounding box center [426, 102] width 9 height 9
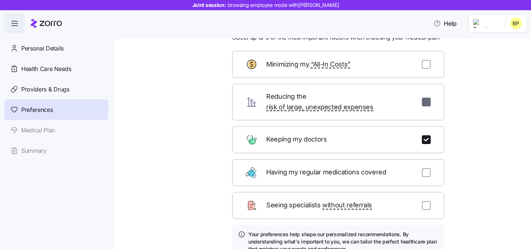
checkbox input "false"
click at [428, 168] on input "checkbox" at bounding box center [426, 172] width 9 height 9
checkbox input "true"
click at [425, 201] on input "checkbox" at bounding box center [426, 205] width 9 height 9
checkbox input "true"
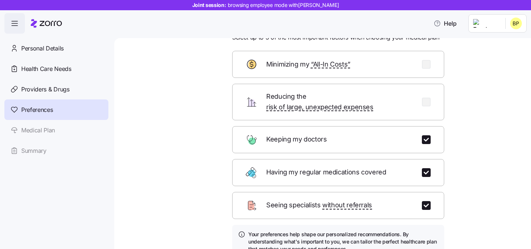
scroll to position [92, 0]
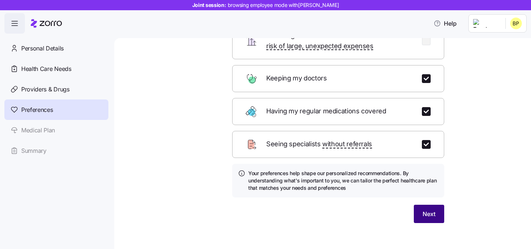
click at [425, 210] on span "Next" at bounding box center [429, 214] width 13 height 9
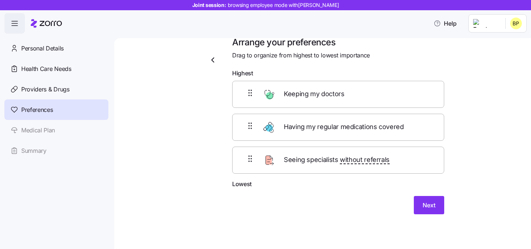
scroll to position [7, 0]
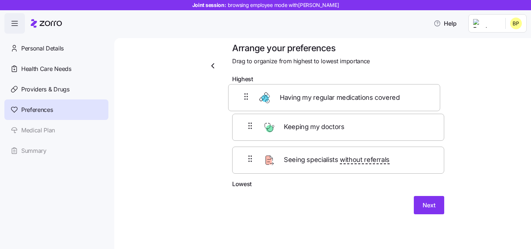
drag, startPoint x: 361, startPoint y: 135, endPoint x: 357, endPoint y: 103, distance: 32.5
click at [357, 103] on div "Keeping my doctors Having my regular medications covered Seeing specialists wit…" at bounding box center [338, 133] width 212 height 93
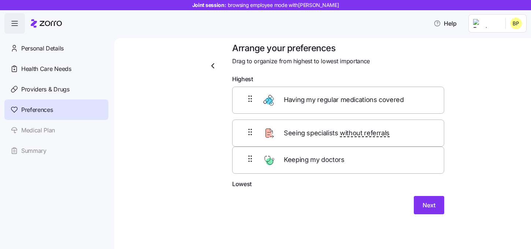
drag, startPoint x: 343, startPoint y: 164, endPoint x: 343, endPoint y: 121, distance: 42.8
click at [343, 121] on div "Having my regular medications covered Keeping my doctors Seeing specialists wit…" at bounding box center [338, 133] width 212 height 93
drag, startPoint x: 343, startPoint y: 103, endPoint x: 343, endPoint y: 134, distance: 30.8
click at [343, 134] on div "Having my regular medications covered Seeing specialists without referrals Keep…" at bounding box center [338, 133] width 212 height 93
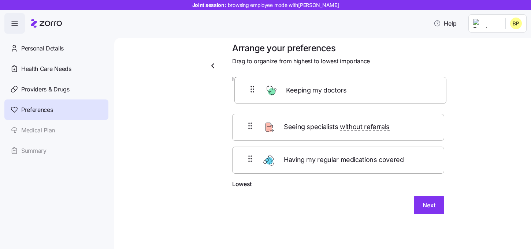
drag, startPoint x: 336, startPoint y: 168, endPoint x: 338, endPoint y: 90, distance: 77.3
click at [338, 90] on div "Seeing specialists without referrals Having my regular medications covered Keep…" at bounding box center [338, 133] width 212 height 93
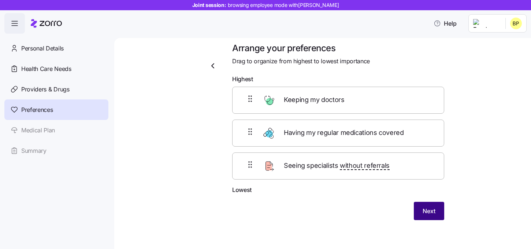
click at [421, 211] on button "Next" at bounding box center [429, 211] width 30 height 18
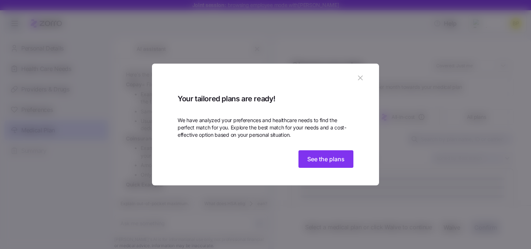
scroll to position [371, 0]
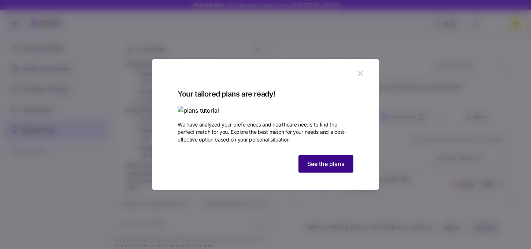
click at [323, 173] on button "See the plans" at bounding box center [325, 164] width 55 height 18
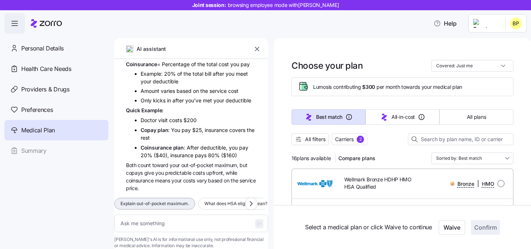
click at [179, 200] on span "Explain out-of-pocket maximum." at bounding box center [154, 203] width 68 height 7
type textarea "x"
type textarea "Explain out-of-pocket maximum."
click at [256, 221] on icon "button" at bounding box center [259, 224] width 6 height 6
type textarea "x"
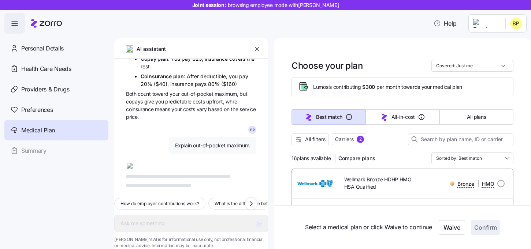
scroll to position [446, 0]
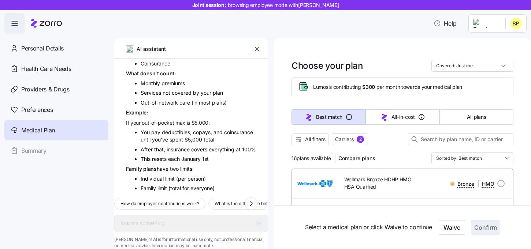
type textarea "x"
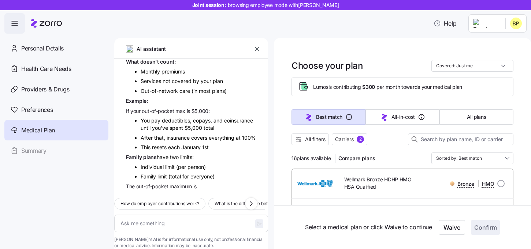
scroll to position [642, 0]
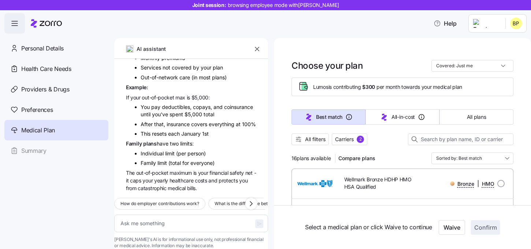
click at [258, 51] on icon "button" at bounding box center [256, 48] width 7 height 7
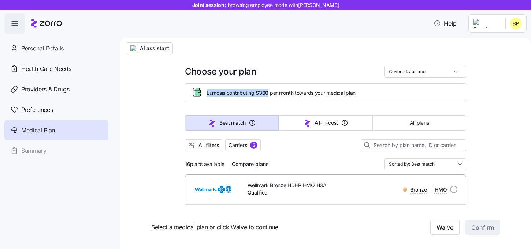
drag, startPoint x: 207, startPoint y: 93, endPoint x: 271, endPoint y: 93, distance: 64.1
click at [271, 93] on span "Lumos is contributing $300 per month towards your medical plan" at bounding box center [281, 92] width 149 height 7
click at [313, 101] on div "Lumos is contributing $300 per month towards your medical plan" at bounding box center [325, 92] width 281 height 19
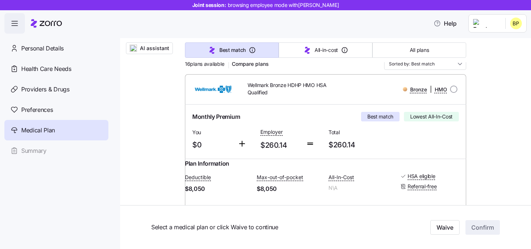
scroll to position [61, 0]
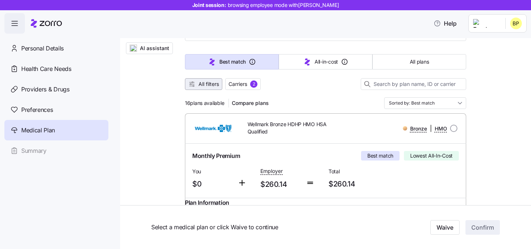
click at [210, 87] on span "All filters" at bounding box center [208, 84] width 21 height 7
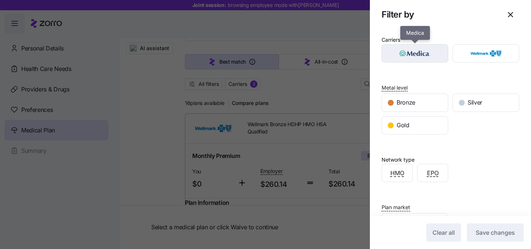
click at [424, 57] on img "button" at bounding box center [415, 53] width 54 height 15
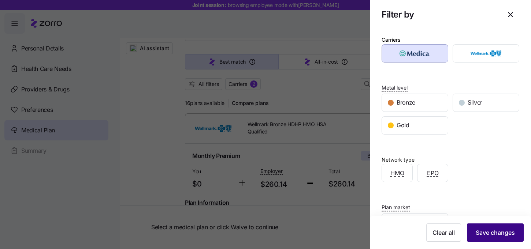
click at [494, 226] on button "Save changes" at bounding box center [495, 233] width 57 height 18
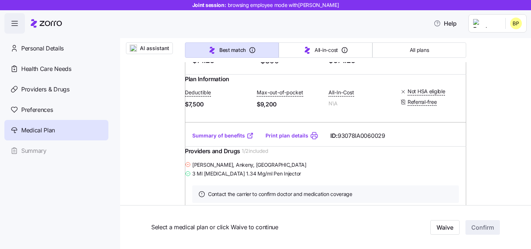
scroll to position [179, 0]
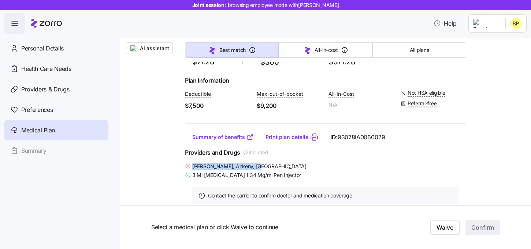
drag, startPoint x: 200, startPoint y: 181, endPoint x: 277, endPoint y: 179, distance: 77.6
click at [278, 171] on div "Nathan Schulz , Ankeny, IA" at bounding box center [325, 166] width 281 height 9
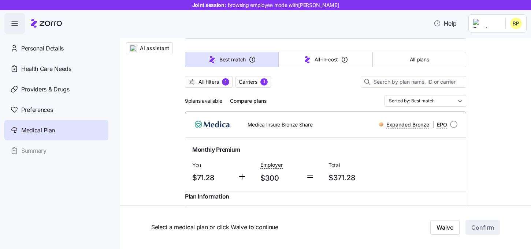
scroll to position [41, 0]
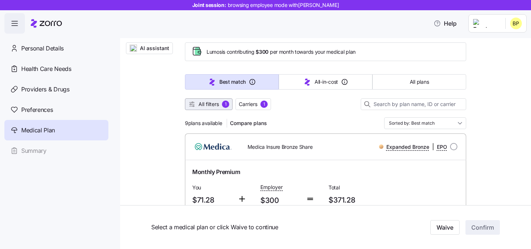
click at [207, 106] on span "All filters" at bounding box center [208, 104] width 21 height 7
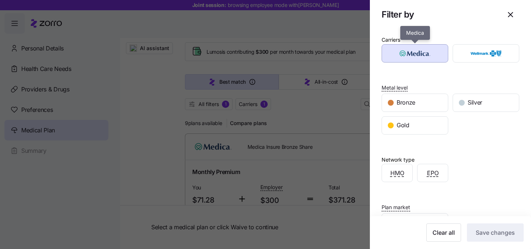
click at [417, 58] on img "button" at bounding box center [415, 53] width 54 height 15
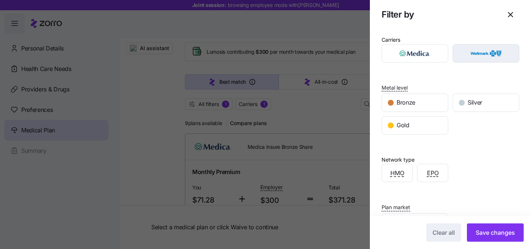
click at [479, 56] on img "button" at bounding box center [486, 53] width 54 height 15
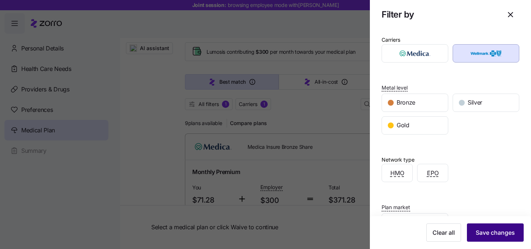
click at [492, 234] on span "Save changes" at bounding box center [495, 232] width 39 height 9
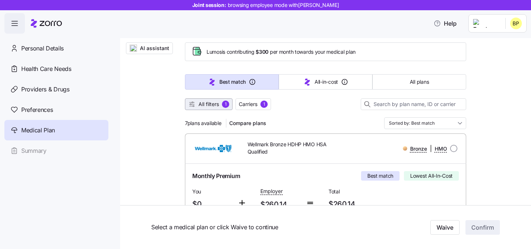
click at [197, 107] on span "All filters 1" at bounding box center [208, 104] width 41 height 7
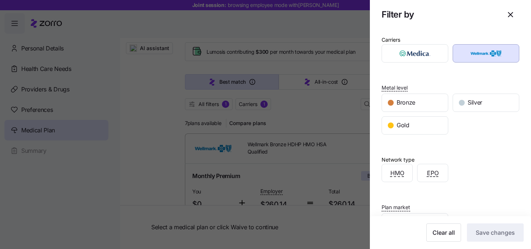
click at [484, 90] on div "Metal level Bronze Silver Gold" at bounding box center [451, 109] width 138 height 52
click at [477, 107] on span "Silver" at bounding box center [475, 102] width 15 height 9
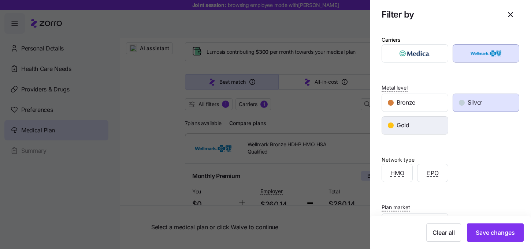
click at [407, 126] on span "Gold" at bounding box center [403, 125] width 13 height 9
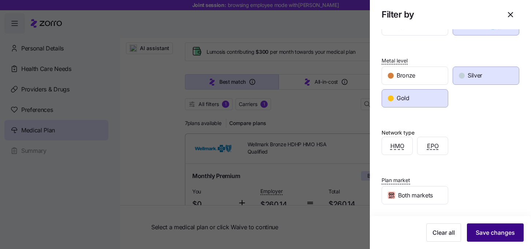
click at [496, 240] on button "Save changes" at bounding box center [495, 233] width 57 height 18
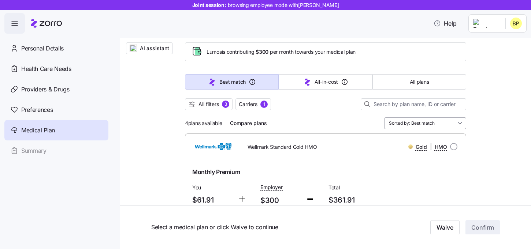
click at [426, 123] on input "Sorted by: Best match" at bounding box center [425, 124] width 82 height 12
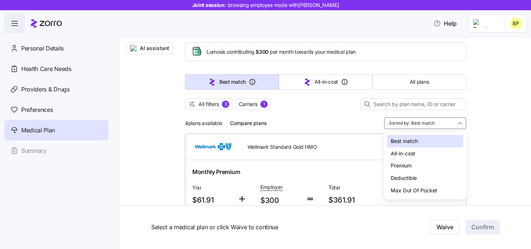
click at [412, 175] on div "Deductible" at bounding box center [425, 178] width 76 height 12
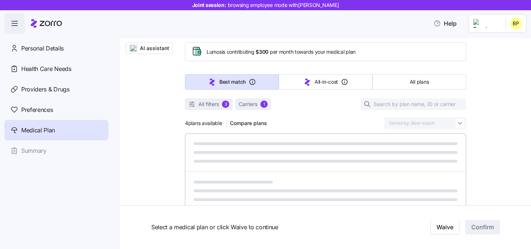
type input "Sorted by: Deductible"
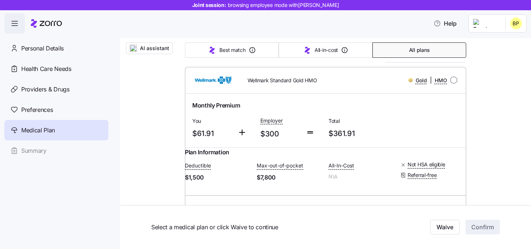
scroll to position [98, 0]
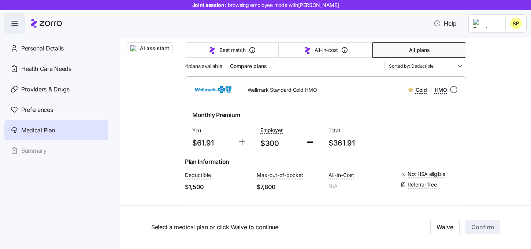
click at [451, 92] on input "radio" at bounding box center [453, 89] width 7 height 7
radio input "true"
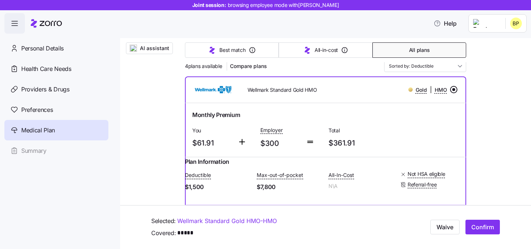
click at [453, 90] on input "radio" at bounding box center [453, 89] width 7 height 7
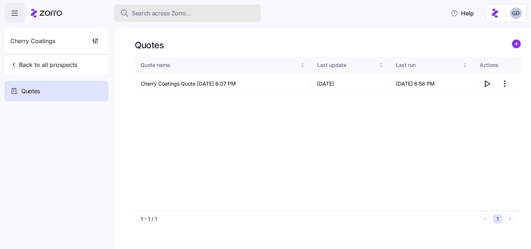
click at [219, 12] on div "Search across Zorro..." at bounding box center [187, 13] width 135 height 9
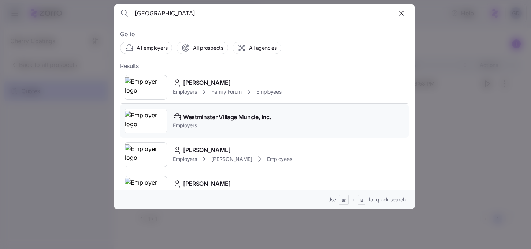
type input "[GEOGRAPHIC_DATA]"
click at [202, 113] on span "Westminster Village Muncie, Inc." at bounding box center [227, 117] width 88 height 9
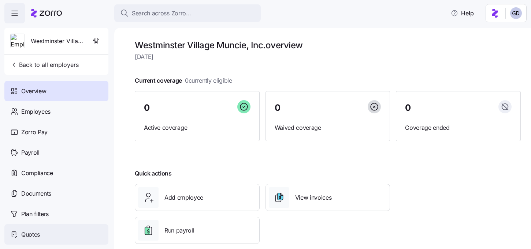
click at [30, 232] on span "Quotes" at bounding box center [30, 234] width 19 height 9
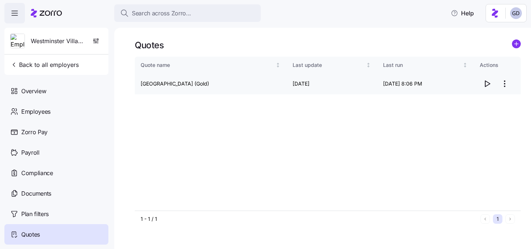
click at [487, 85] on icon "button" at bounding box center [487, 83] width 9 height 9
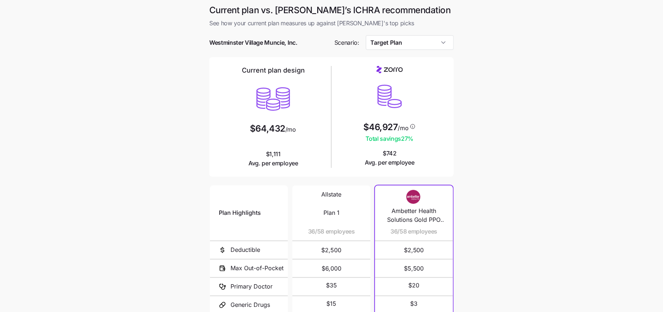
scroll to position [88, 0]
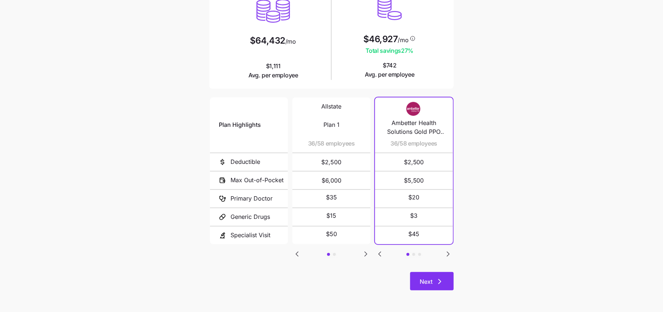
click at [436, 277] on icon "button" at bounding box center [440, 281] width 9 height 9
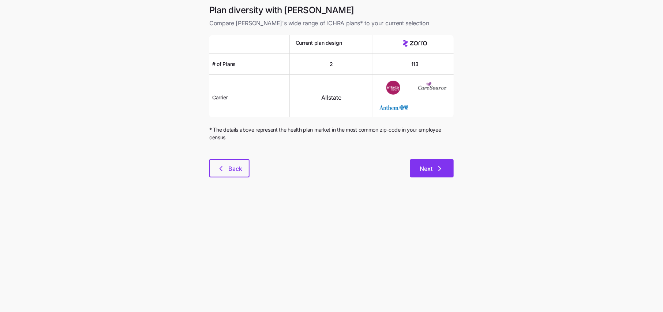
click at [434, 171] on span "Next" at bounding box center [432, 168] width 25 height 9
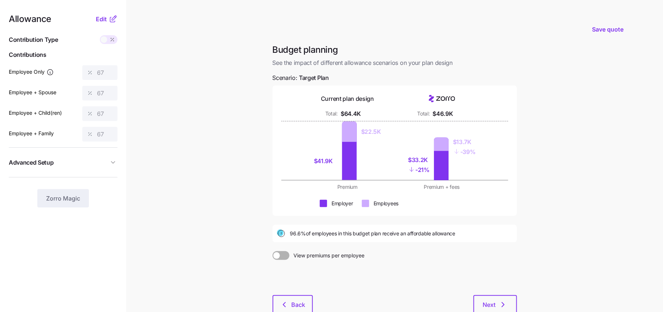
scroll to position [48, 0]
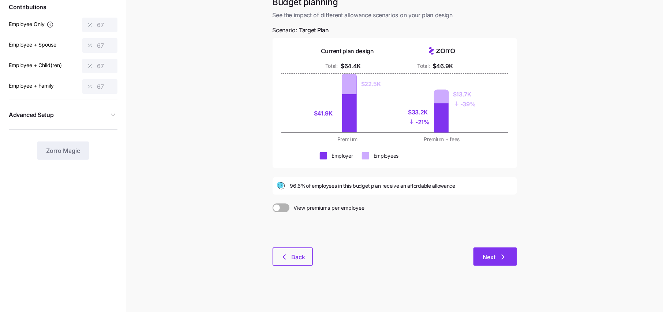
click at [493, 262] on button "Next" at bounding box center [496, 256] width 44 height 18
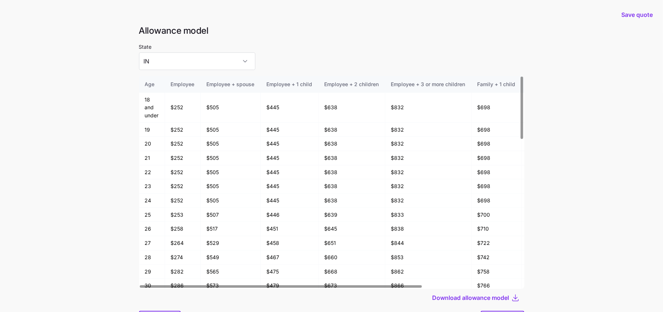
scroll to position [39, 0]
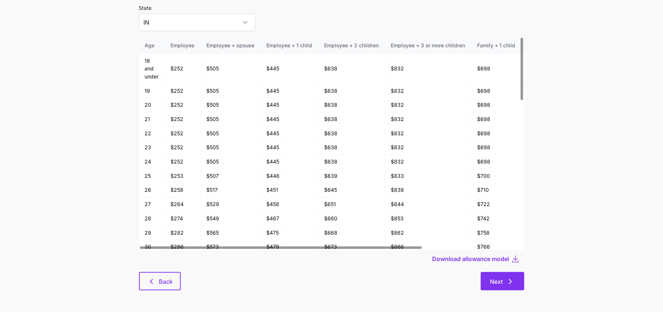
click at [501, 276] on button "Next" at bounding box center [503, 281] width 44 height 18
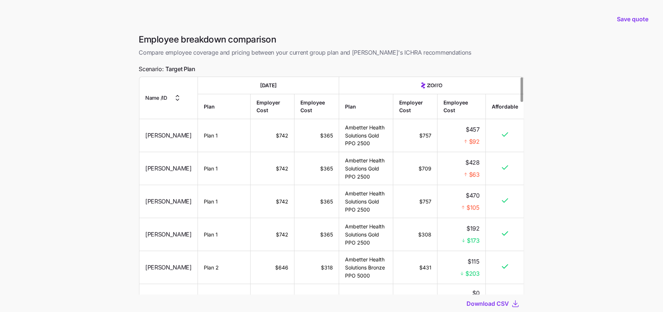
scroll to position [49, 0]
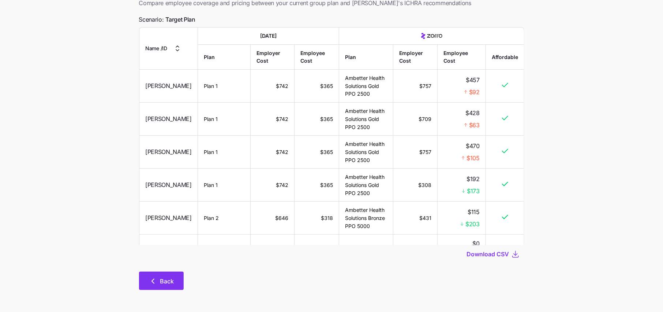
click at [164, 284] on span "Back" at bounding box center [167, 280] width 14 height 9
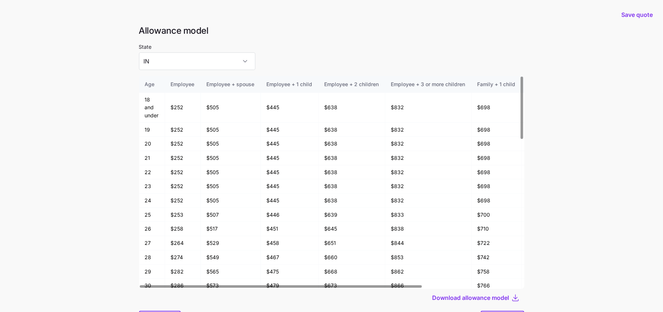
scroll to position [39, 0]
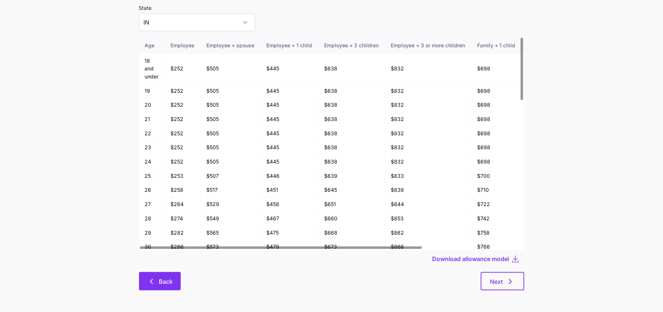
click at [166, 286] on button "Back" at bounding box center [160, 281] width 42 height 18
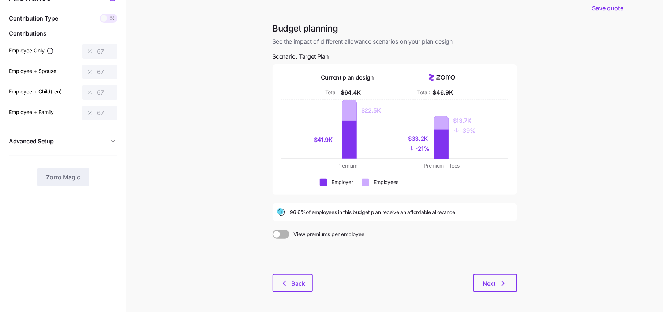
scroll to position [21, 0]
click at [492, 278] on button "Next" at bounding box center [496, 283] width 44 height 18
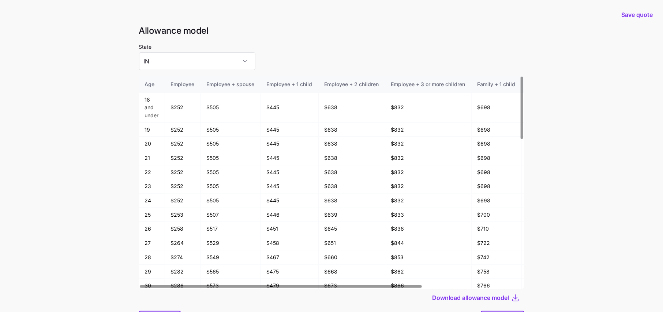
scroll to position [39, 0]
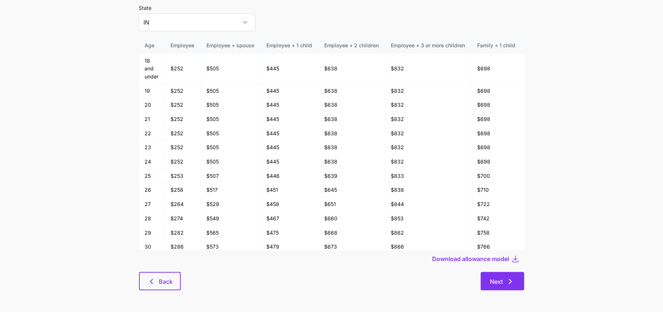
click at [508, 281] on icon "button" at bounding box center [510, 281] width 9 height 9
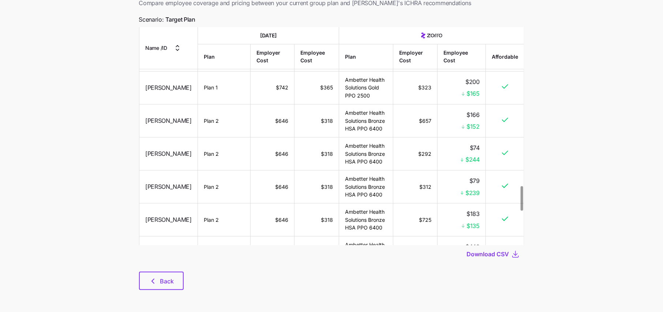
scroll to position [1721, 0]
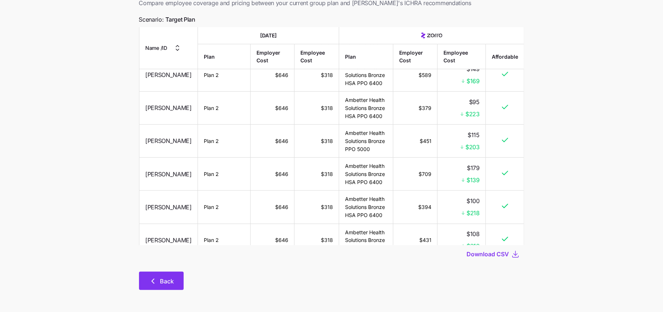
click at [164, 284] on span "Back" at bounding box center [167, 280] width 14 height 9
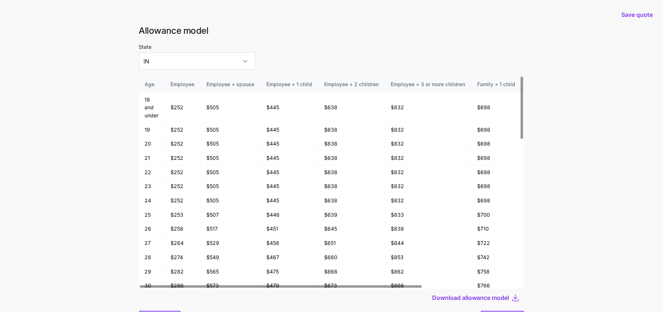
scroll to position [39, 0]
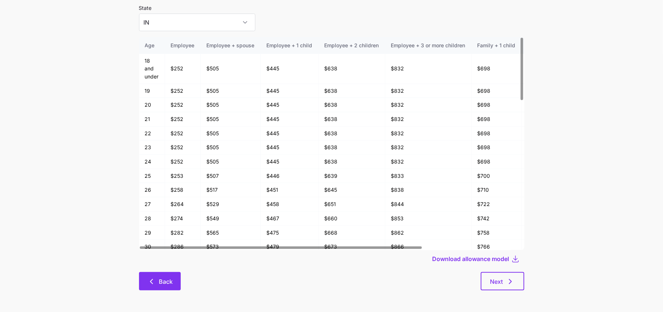
click at [167, 275] on button "Back" at bounding box center [160, 281] width 42 height 18
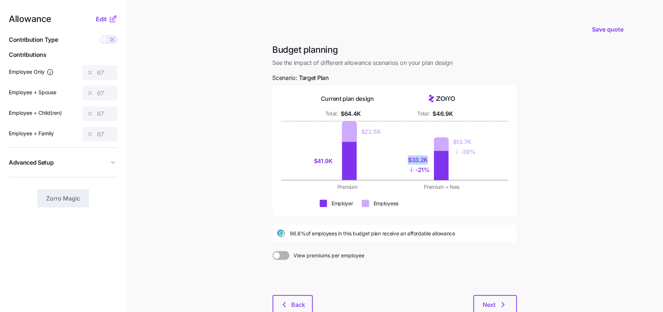
drag, startPoint x: 426, startPoint y: 161, endPoint x: 394, endPoint y: 161, distance: 31.5
click at [394, 161] on div "$41.9K $22.5K $33.2K - 21% $13.7K - 39%" at bounding box center [395, 150] width 180 height 59
click at [500, 186] on div "Premium Premium + fees" at bounding box center [395, 186] width 227 height 7
drag, startPoint x: 427, startPoint y: 160, endPoint x: 389, endPoint y: 159, distance: 37.4
click at [402, 160] on div "$33.2K - 21% $13.7K - 39%" at bounding box center [442, 150] width 86 height 59
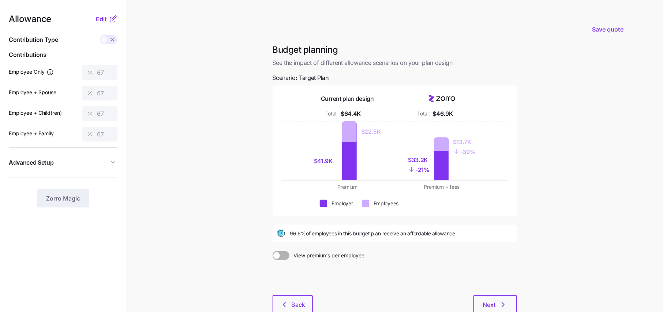
click at [490, 183] on div "Premium Premium + fees" at bounding box center [395, 186] width 227 height 7
